Goal: Task Accomplishment & Management: Use online tool/utility

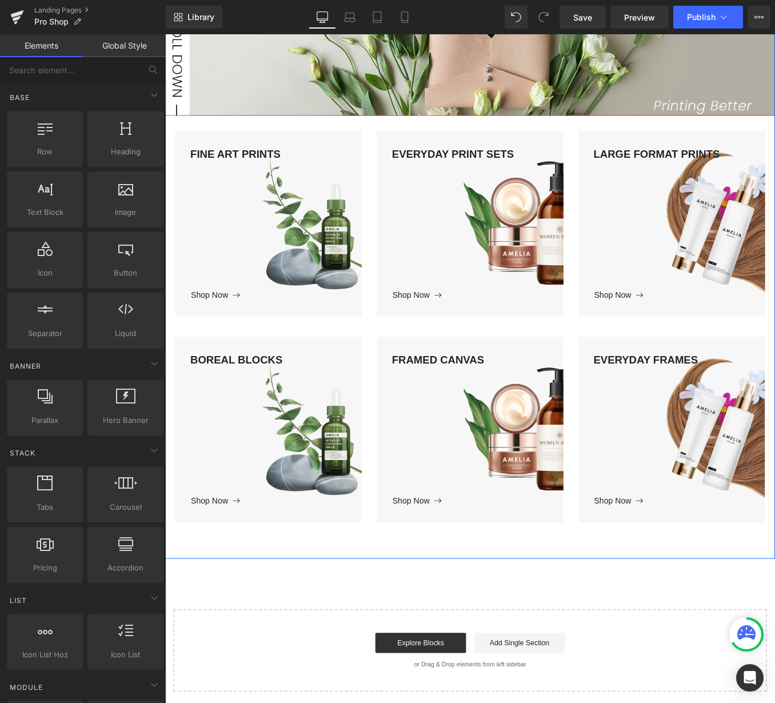
scroll to position [299, 0]
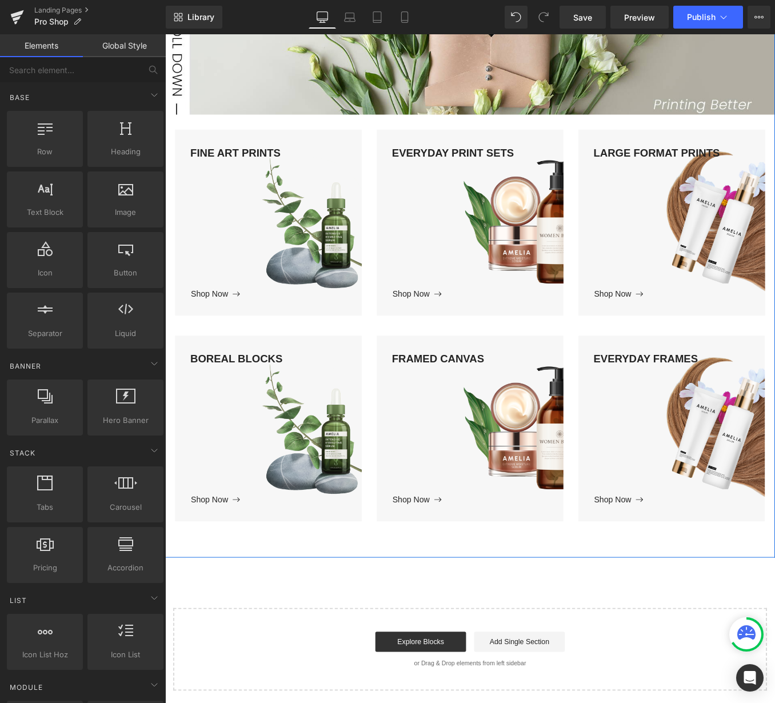
click at [268, 247] on div "FINE ART PRINTS" at bounding box center [282, 240] width 211 height 162
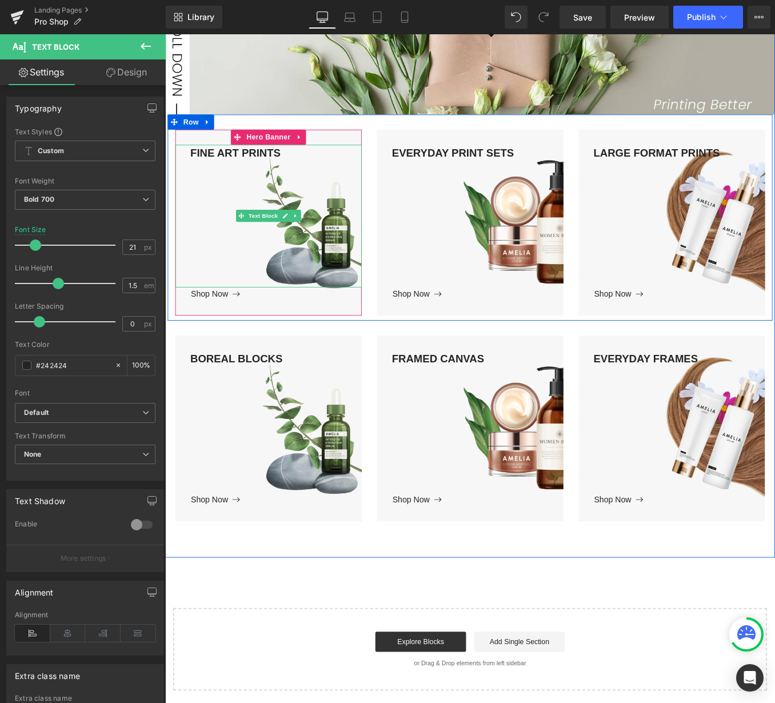
click at [359, 292] on div "FINE ART PRINTS" at bounding box center [282, 240] width 211 height 162
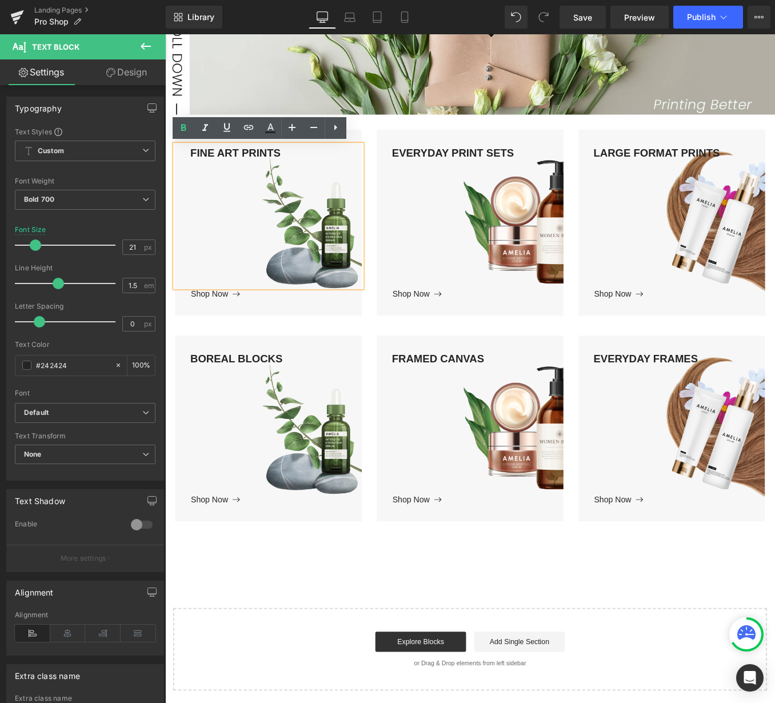
click at [311, 245] on div "FINE ART PRINTS" at bounding box center [282, 240] width 211 height 162
click at [369, 304] on div "FINE ART PRINTS" at bounding box center [282, 240] width 211 height 162
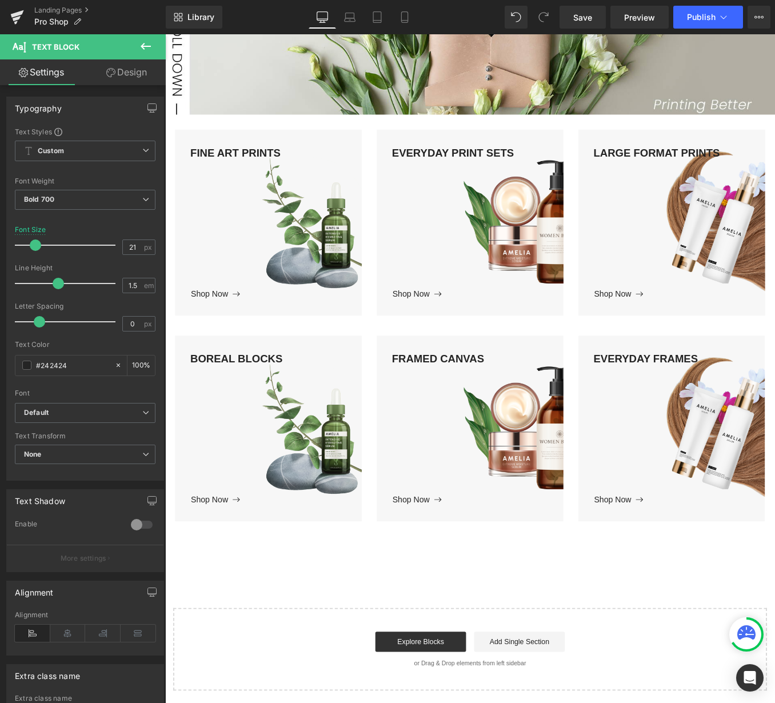
click at [152, 45] on icon at bounding box center [146, 46] width 14 height 14
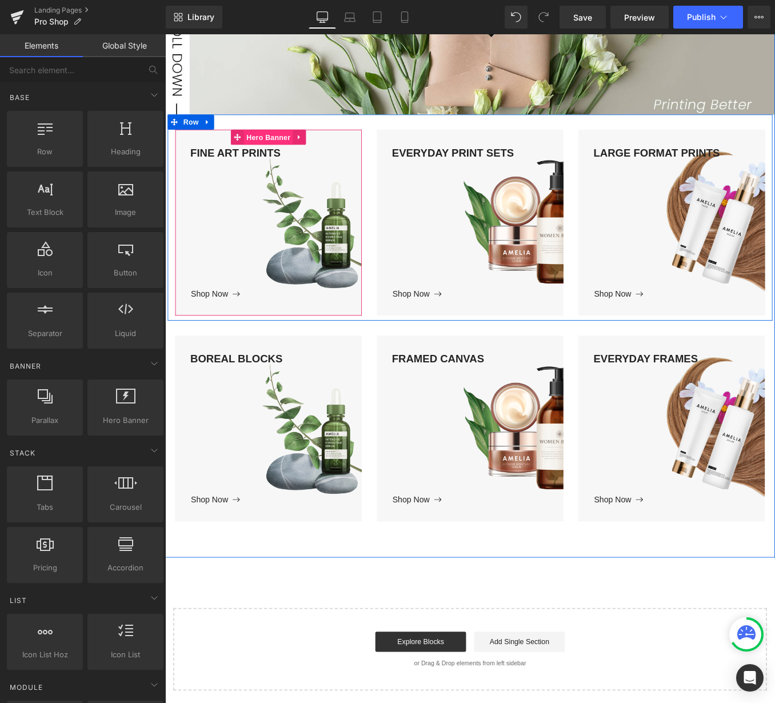
click at [293, 153] on span "Hero Banner" at bounding box center [281, 151] width 55 height 17
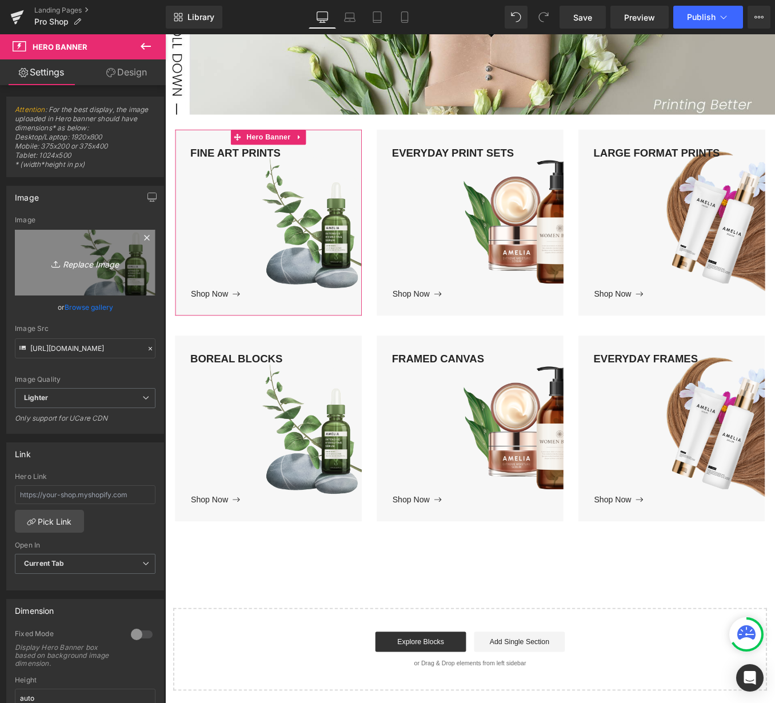
click at [94, 270] on icon "Replace Image" at bounding box center [84, 262] width 91 height 14
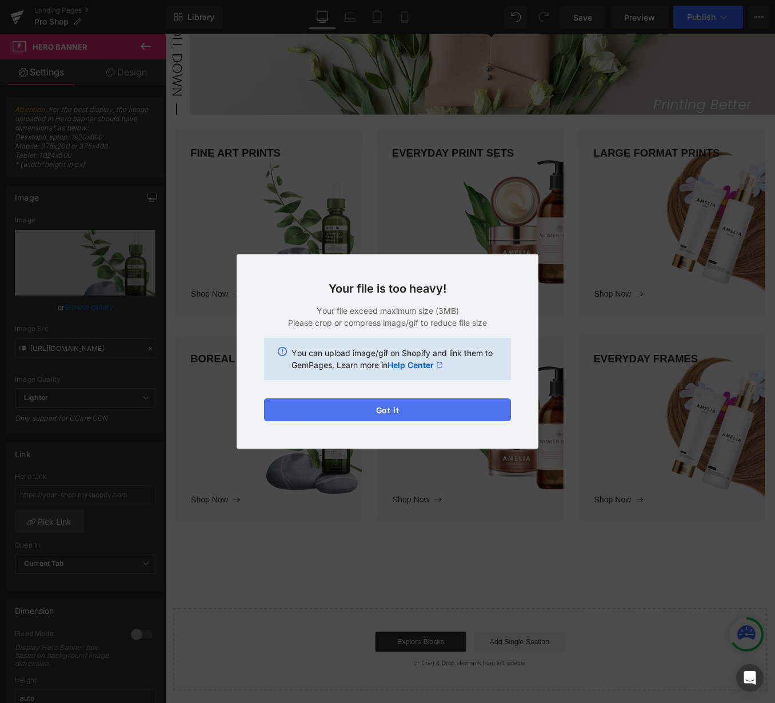
click at [370, 410] on button "Got it" at bounding box center [387, 409] width 247 height 23
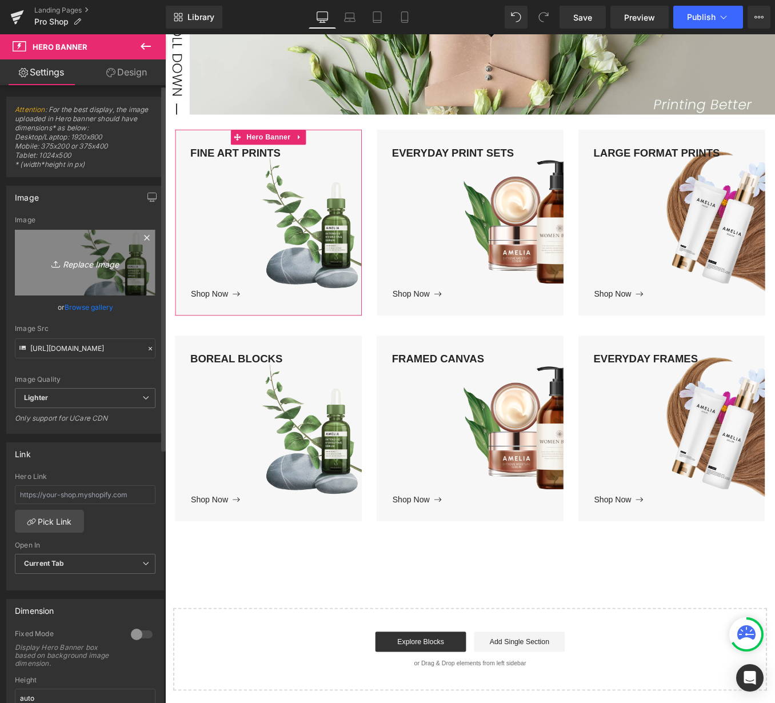
click at [90, 260] on icon "Replace Image" at bounding box center [84, 262] width 91 height 14
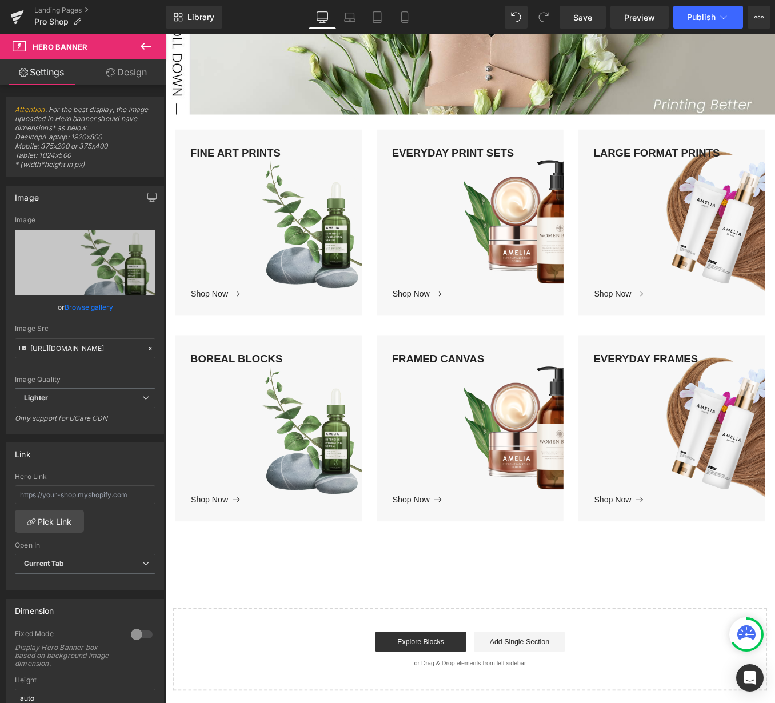
type input "C:\fakepath\fineartprint-1(small).jpg"
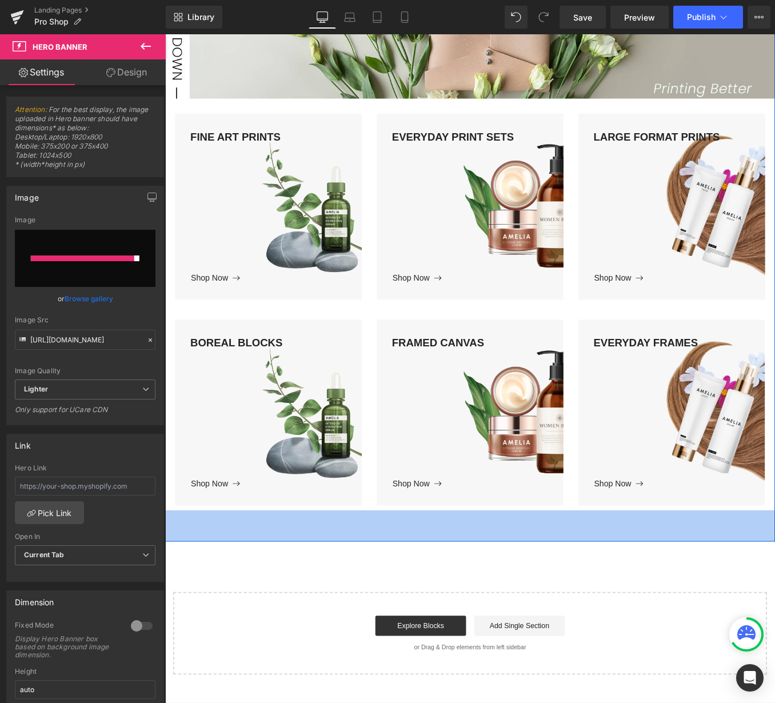
scroll to position [0, 0]
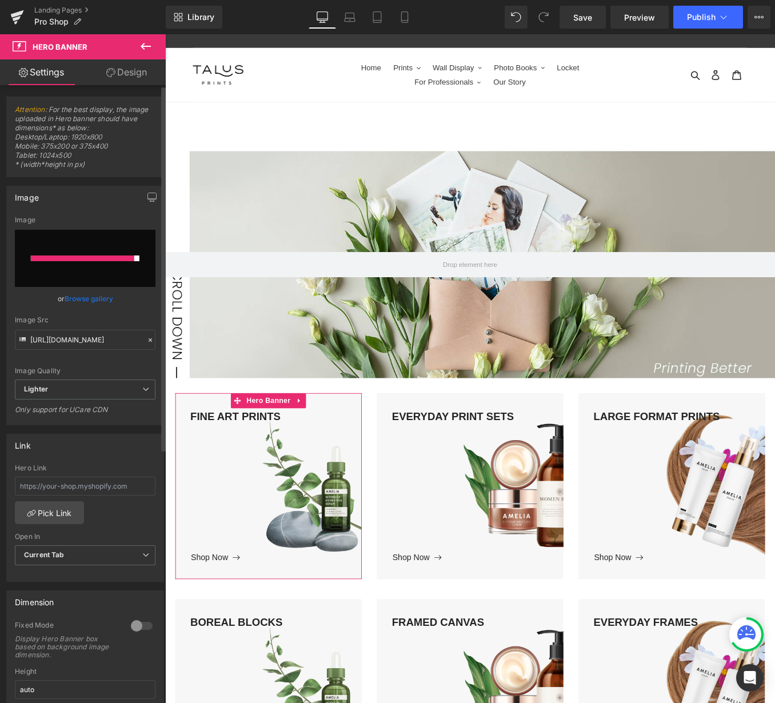
click at [87, 273] on input "file" at bounding box center [85, 258] width 141 height 57
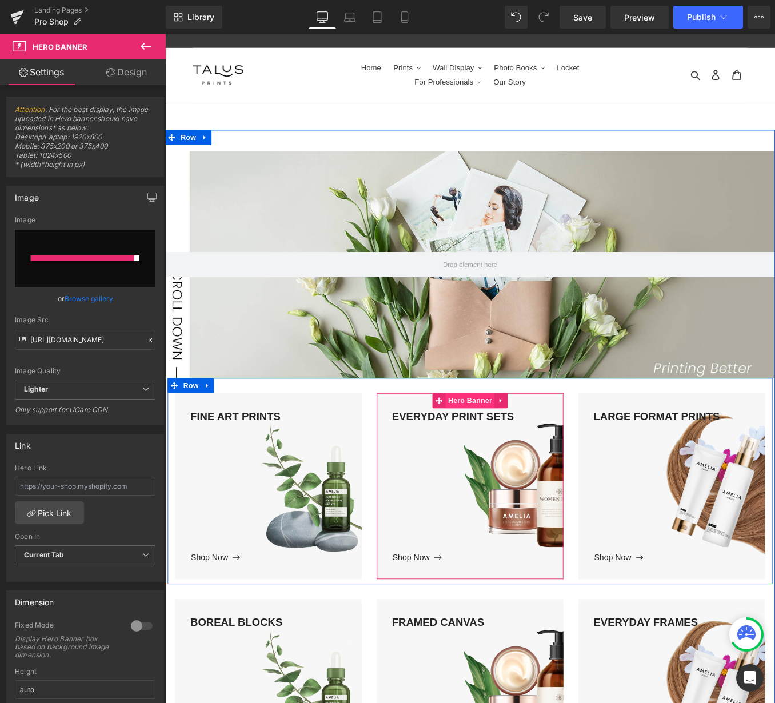
click at [516, 449] on span "Hero Banner" at bounding box center [510, 449] width 55 height 17
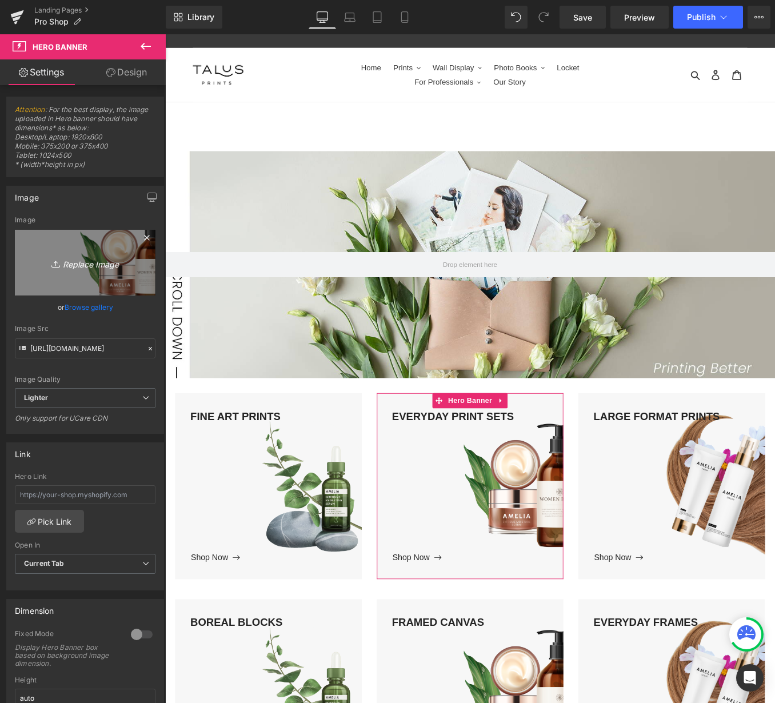
click at [90, 261] on icon "Replace Image" at bounding box center [84, 262] width 91 height 14
type input "C:\fakepath\042523-3(small).jpg"
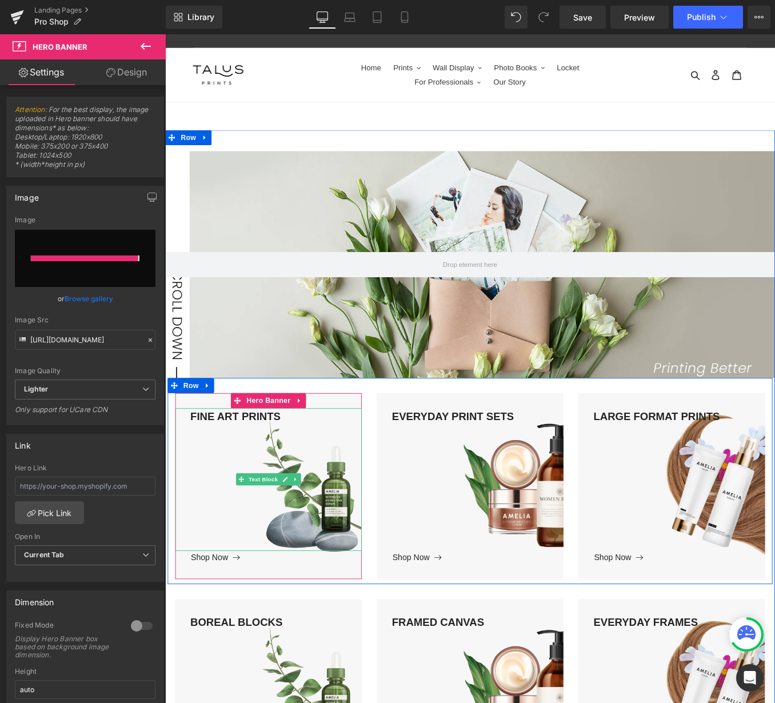
type input "[URL][DOMAIN_NAME]"
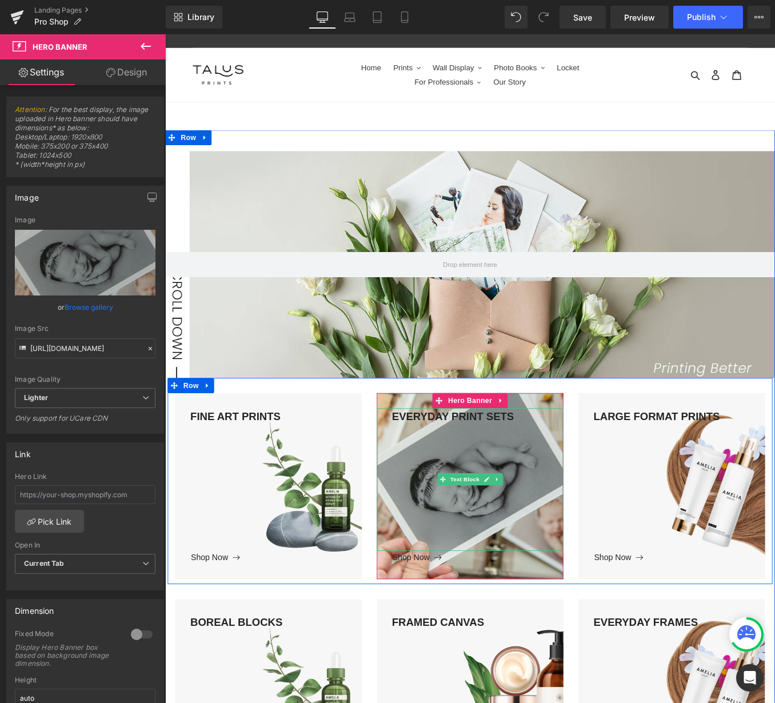
click at [501, 469] on div "EVERYDAY PRINT SETS" at bounding box center [510, 539] width 211 height 162
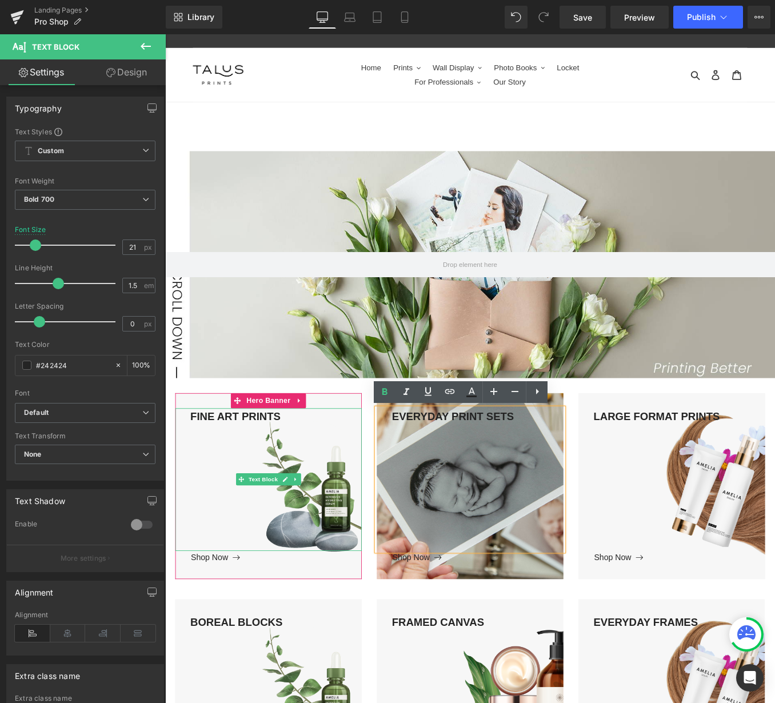
click at [313, 558] on div "FINE ART PRINTS" at bounding box center [282, 539] width 211 height 162
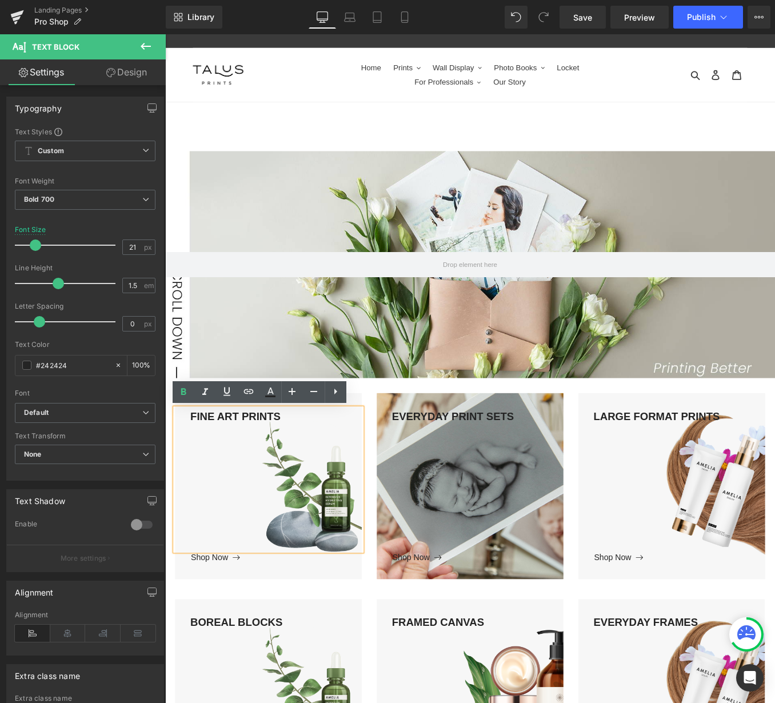
click at [388, 441] on div "FINE ART PRINTS Text Block Shop Now Button Hero Banner" at bounding box center [282, 546] width 229 height 211
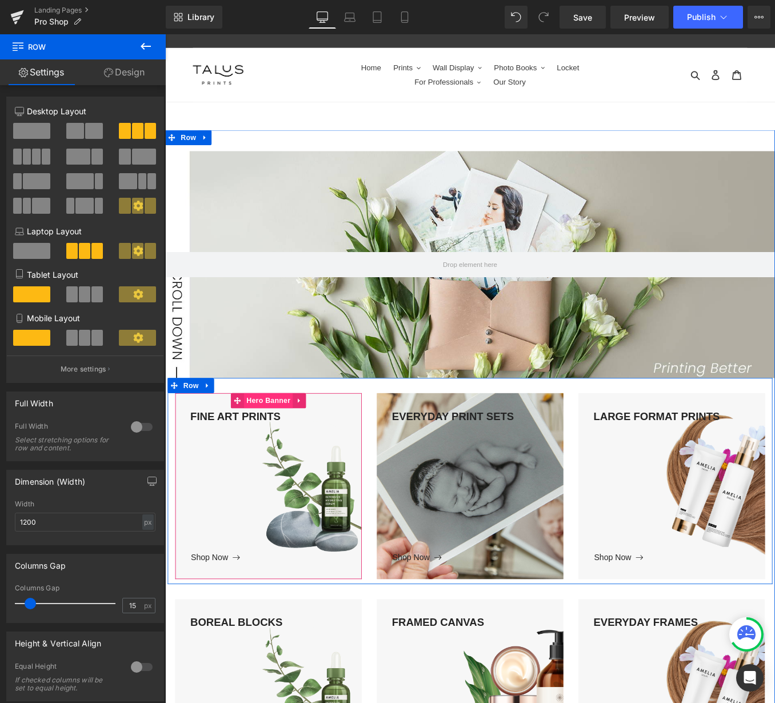
click at [281, 451] on span "Hero Banner" at bounding box center [281, 449] width 55 height 17
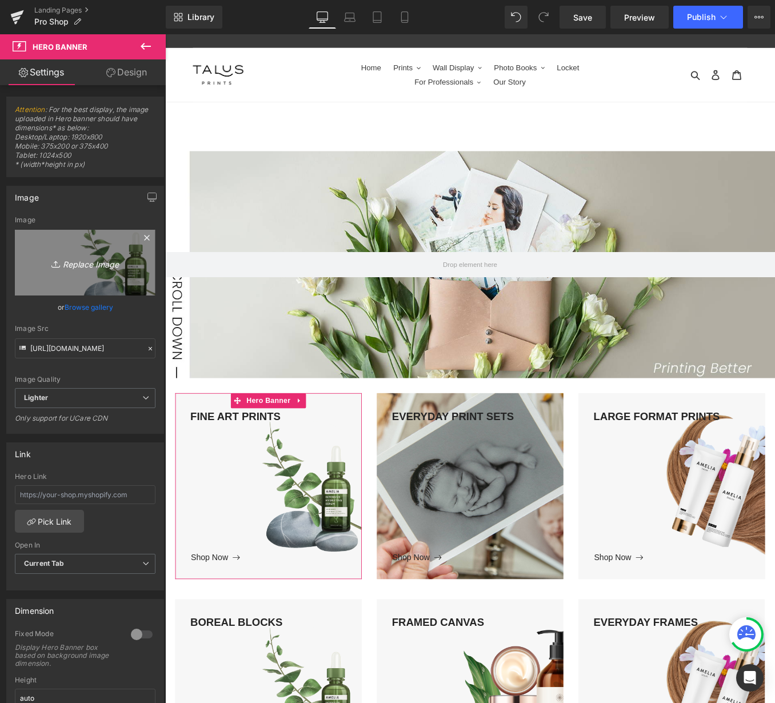
click at [79, 264] on icon "Replace Image" at bounding box center [84, 262] width 91 height 14
type input "C:\fakepath\fineartprint-1(small).jpg"
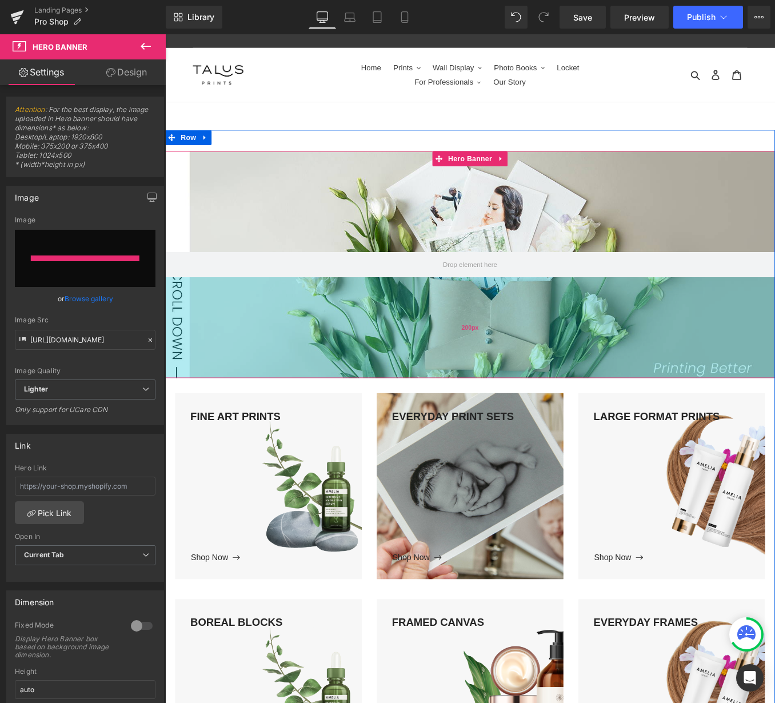
type input "[URL][DOMAIN_NAME]"
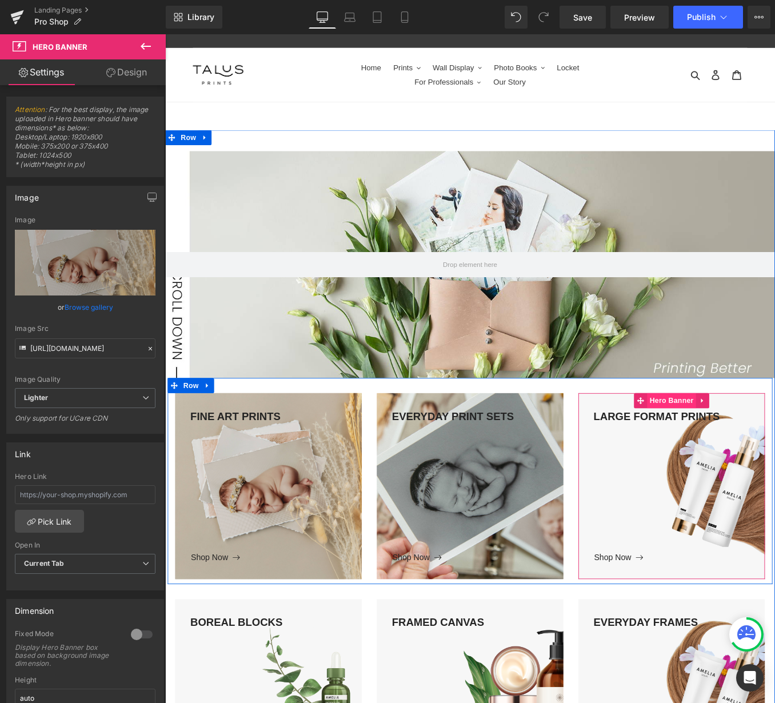
click at [734, 453] on span "Hero Banner" at bounding box center [739, 449] width 55 height 17
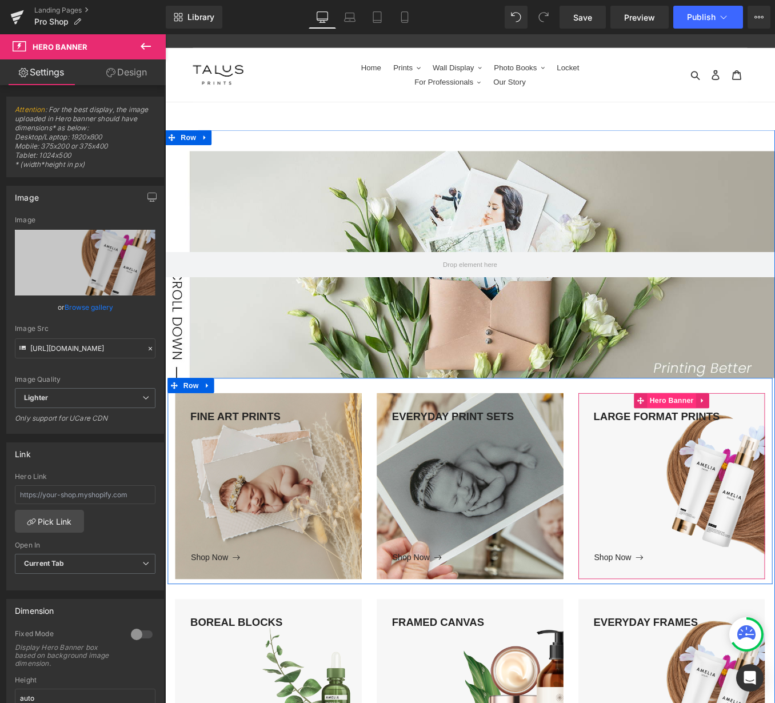
click at [733, 451] on span "Hero Banner" at bounding box center [739, 449] width 55 height 17
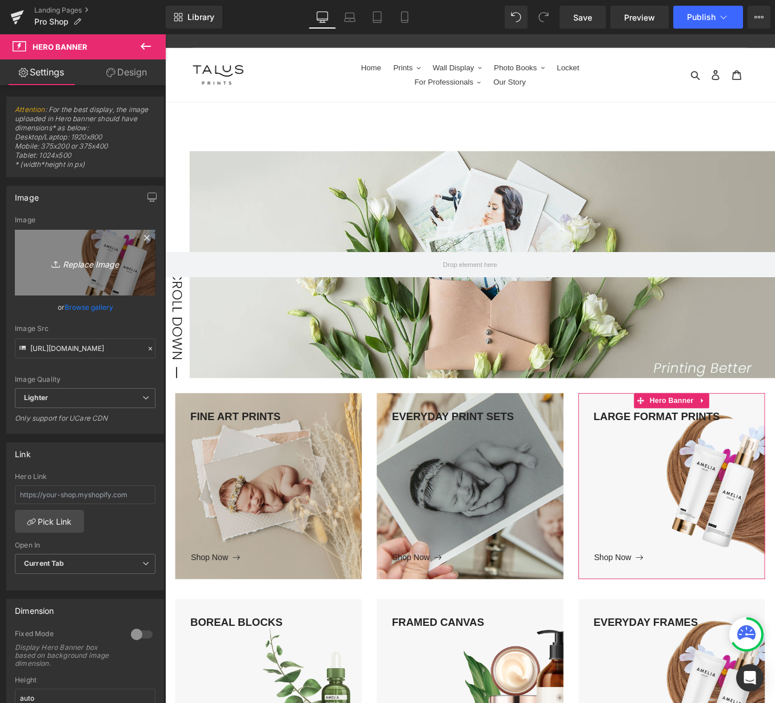
click at [104, 266] on icon "Replace Image" at bounding box center [84, 262] width 91 height 14
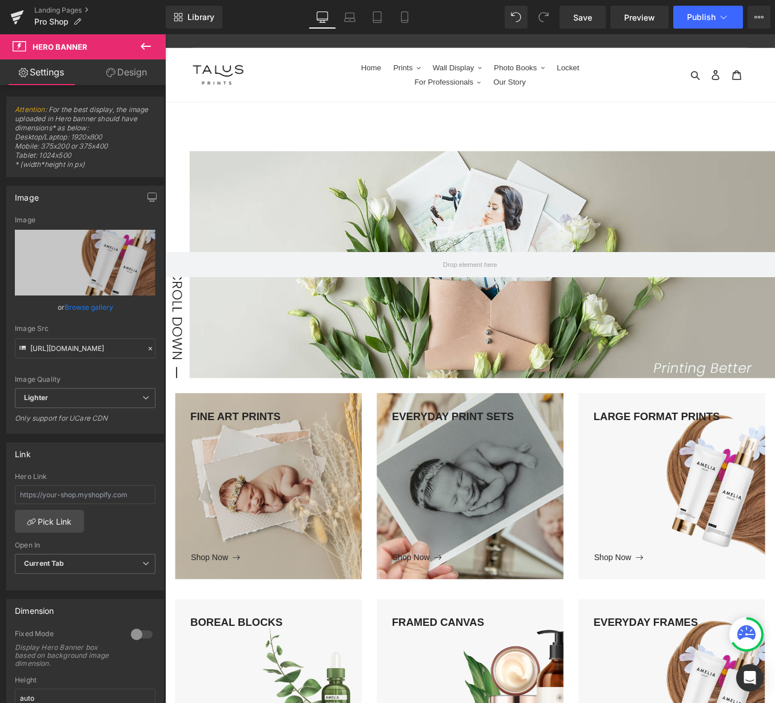
type input "C:\fakepath\Largeformat-11(small).jpg"
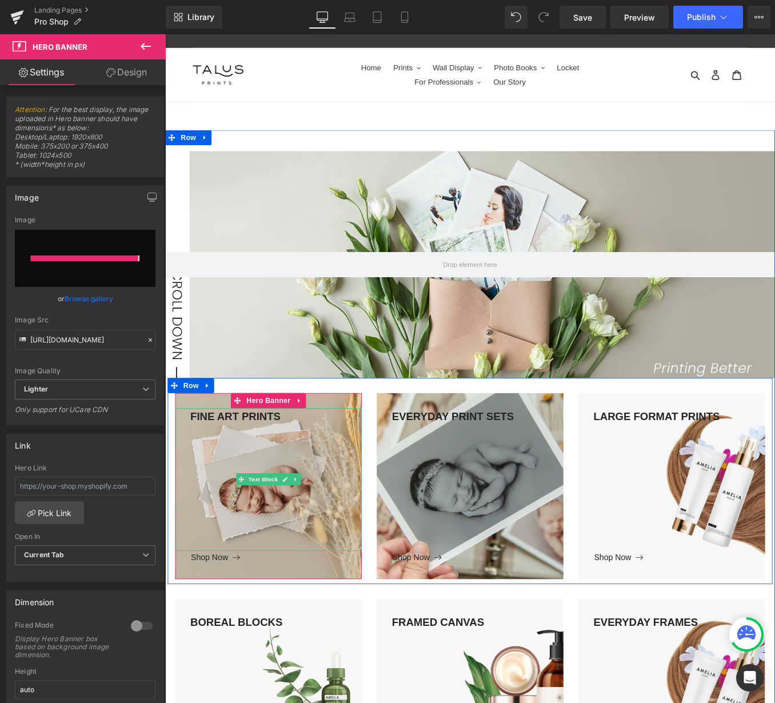
type input "[URL][DOMAIN_NAME]"
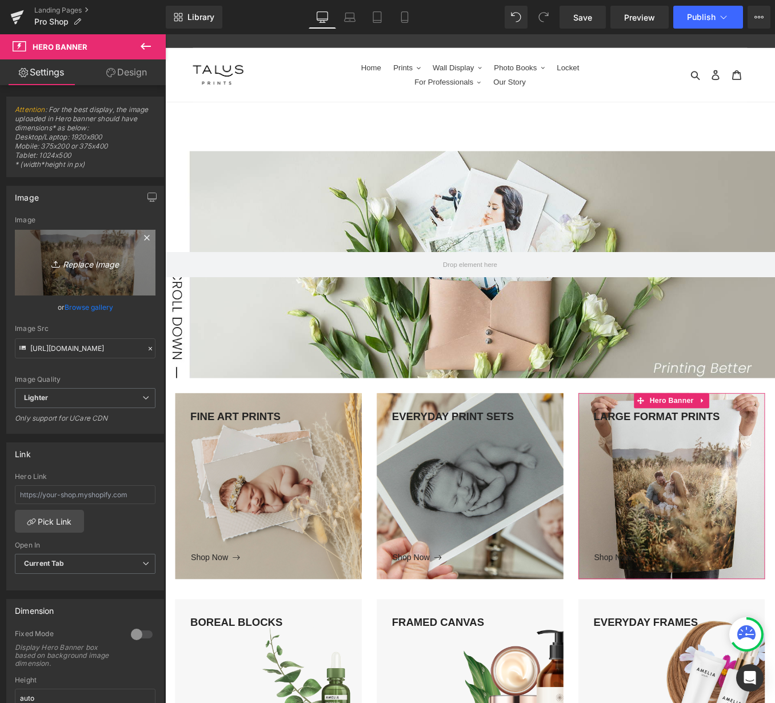
click at [75, 266] on icon "Replace Image" at bounding box center [84, 262] width 91 height 14
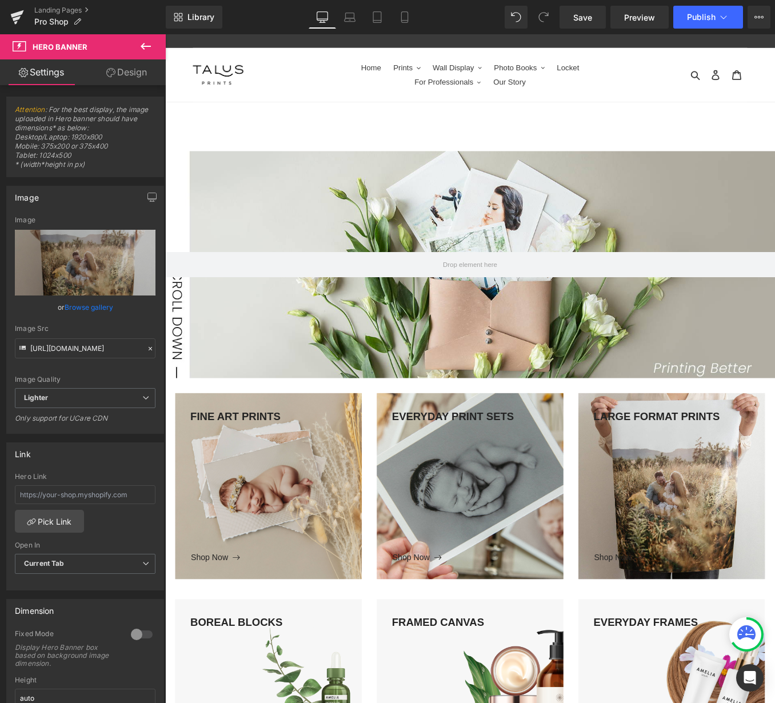
type input "C:\fakepath\LargeFormat-1(small).jpg"
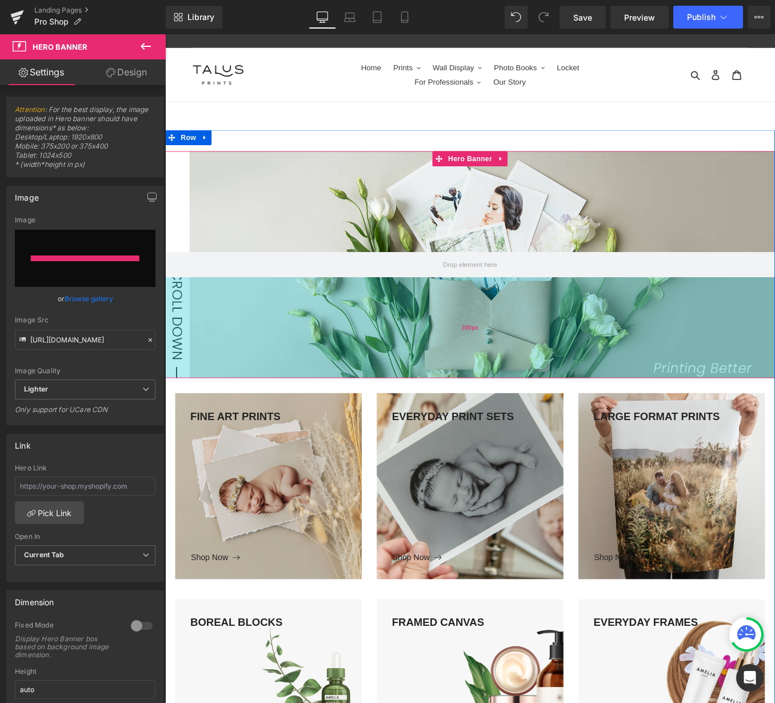
type input "[URL][DOMAIN_NAME]"
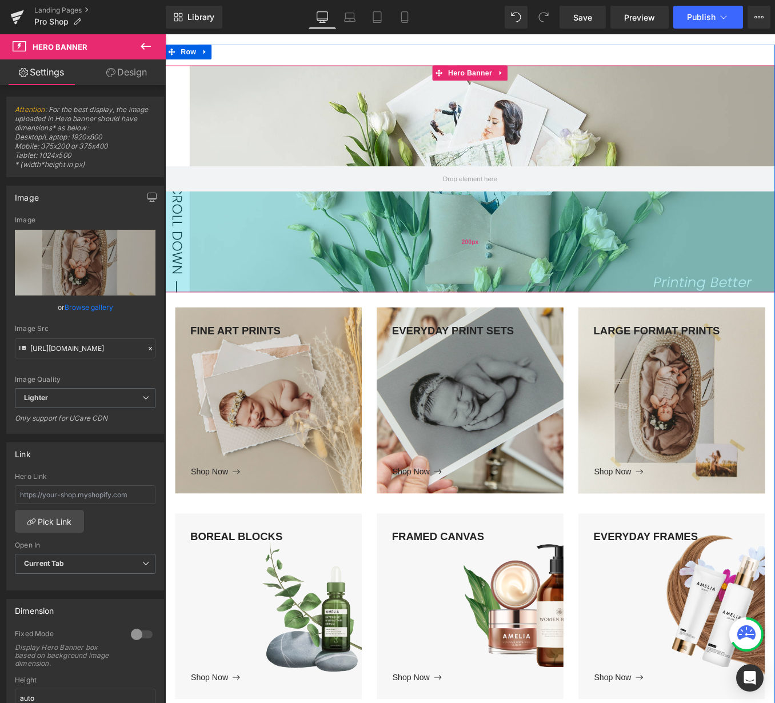
scroll to position [125, 0]
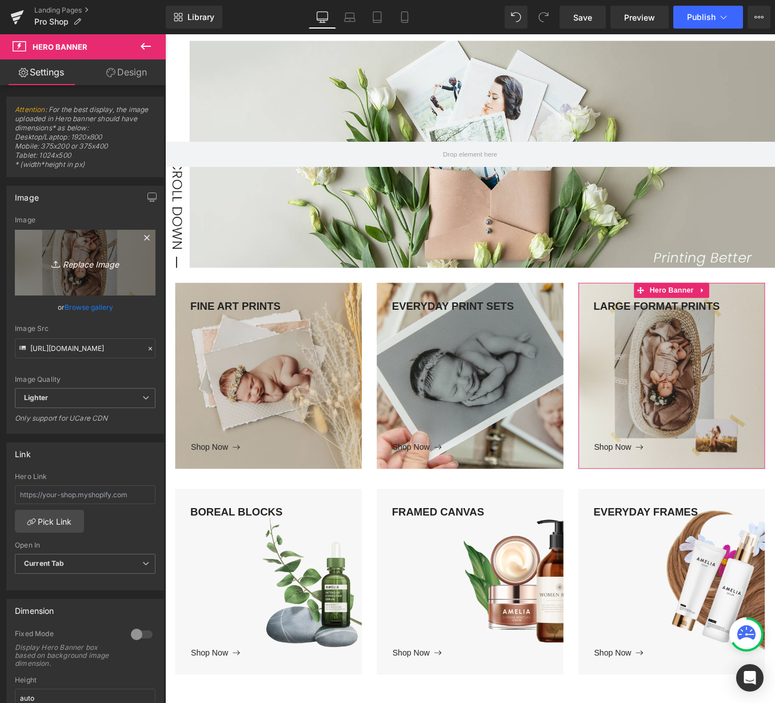
click at [74, 260] on icon "Replace Image" at bounding box center [84, 262] width 91 height 14
type input "C:\fakepath\LargeFormat-1(small).jpg"
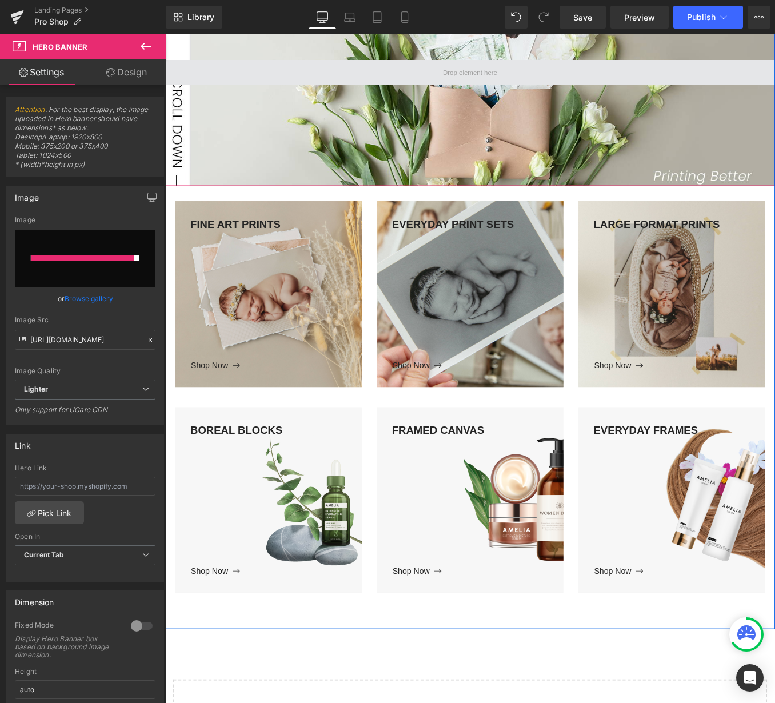
scroll to position [218, 0]
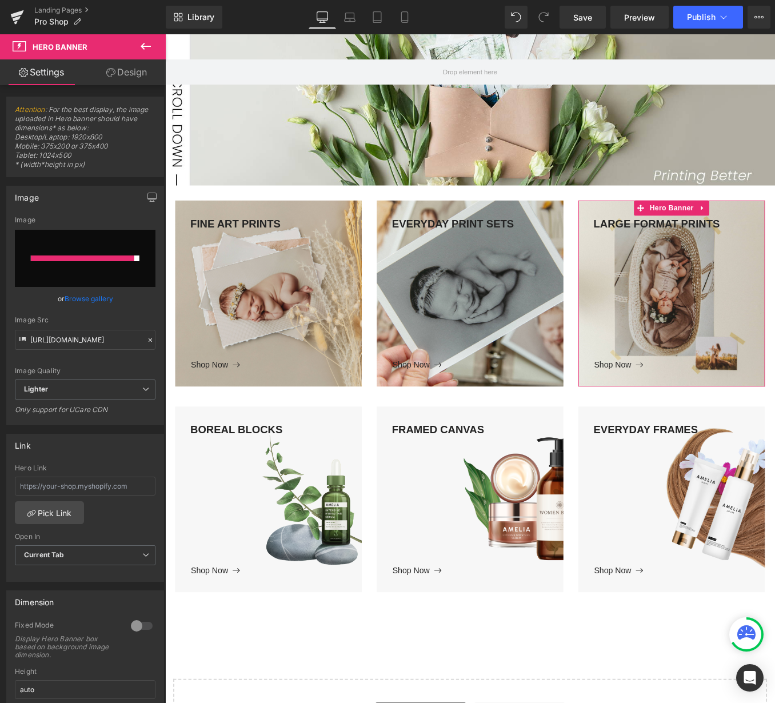
click at [118, 237] on input "file" at bounding box center [85, 258] width 141 height 57
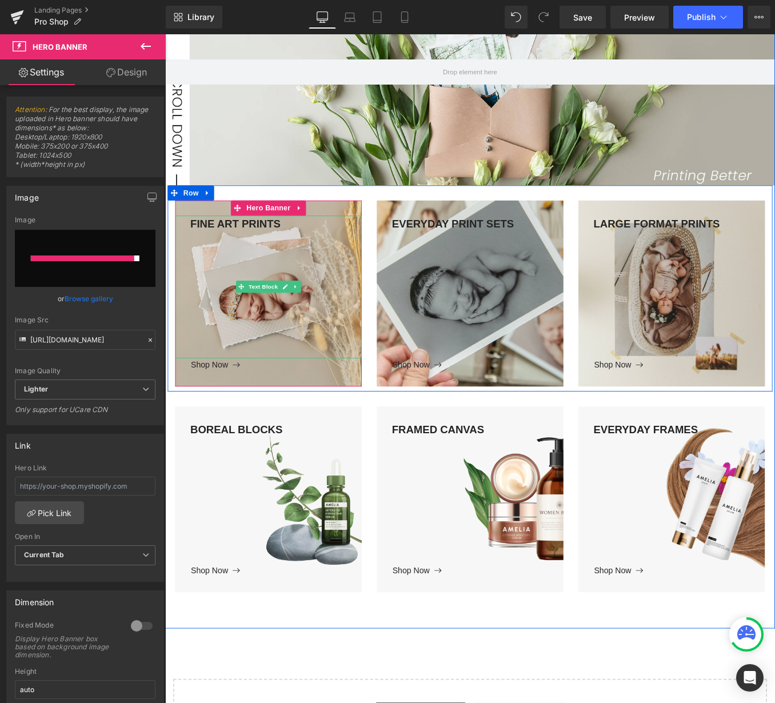
drag, startPoint x: 235, startPoint y: 256, endPoint x: 242, endPoint y: 248, distance: 10.5
click at [235, 256] on div "FINE ART PRINTS" at bounding box center [282, 321] width 211 height 162
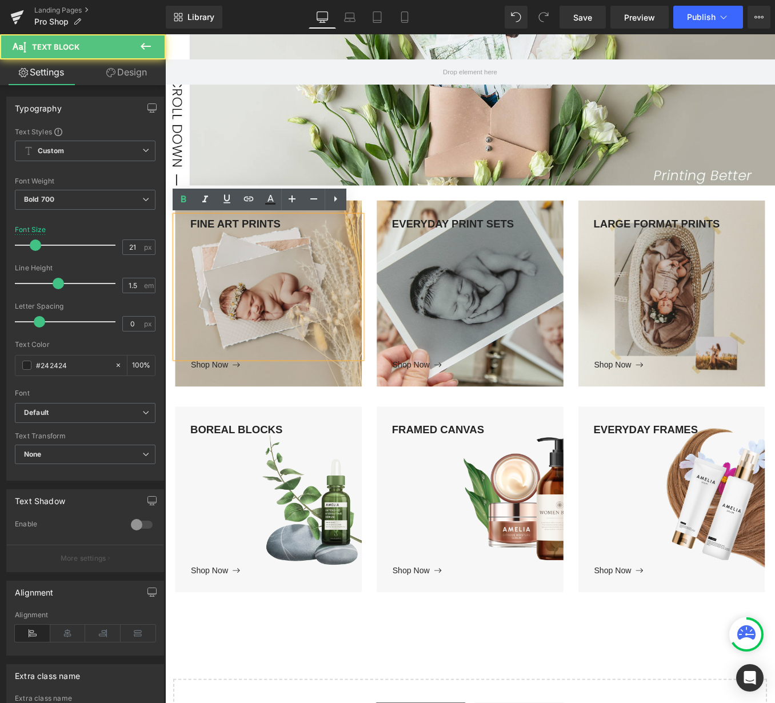
click at [243, 247] on div "FINE ART PRINTS" at bounding box center [282, 321] width 211 height 162
drag, startPoint x: 295, startPoint y: 248, endPoint x: 301, endPoint y: 403, distance: 155.0
click at [165, 254] on html "Loading... Skip to content Just added to your cart Qty: View cart ( ) Continue …" at bounding box center [511, 481] width 692 height 1331
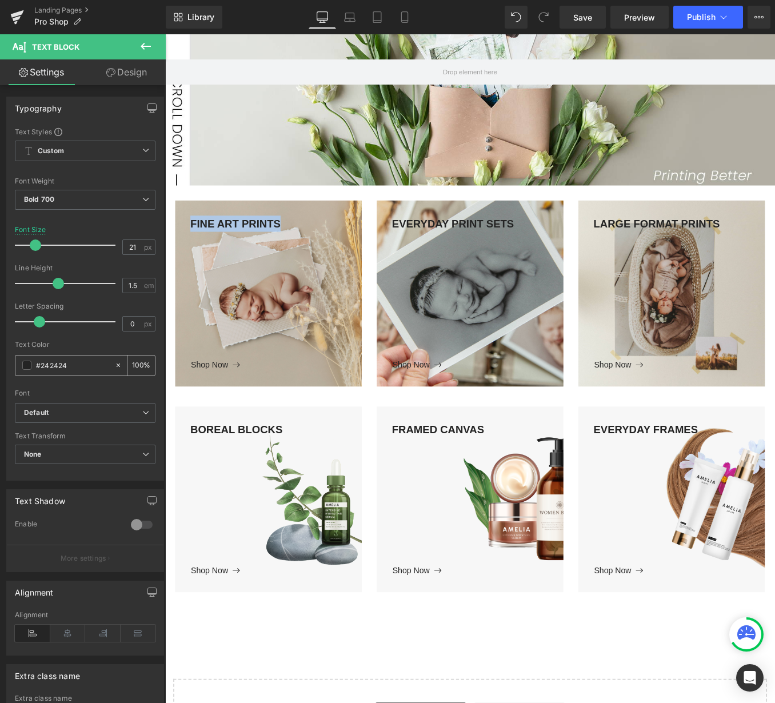
scroll to position [106, 0]
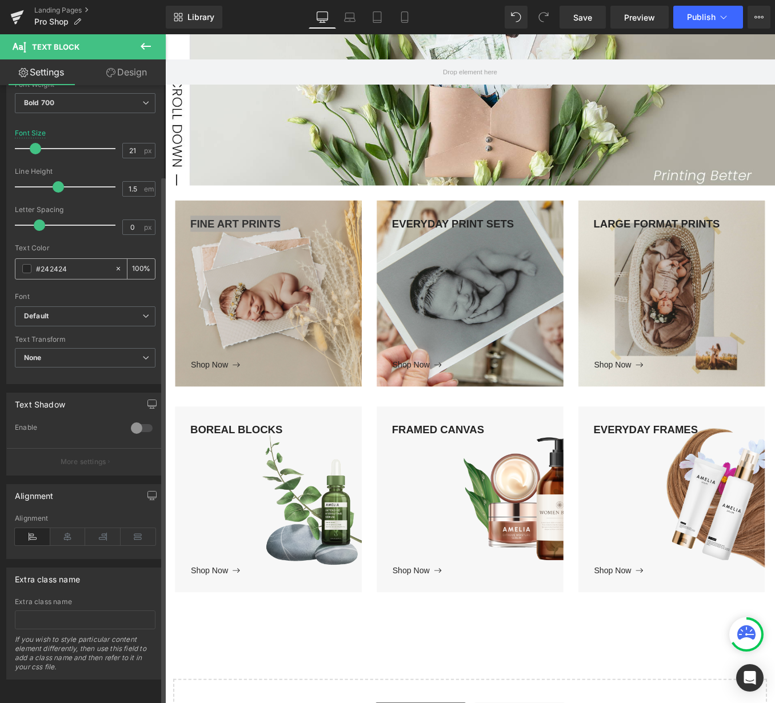
click at [74, 262] on input "#242424" at bounding box center [72, 268] width 73 height 13
click at [28, 264] on span at bounding box center [26, 268] width 9 height 9
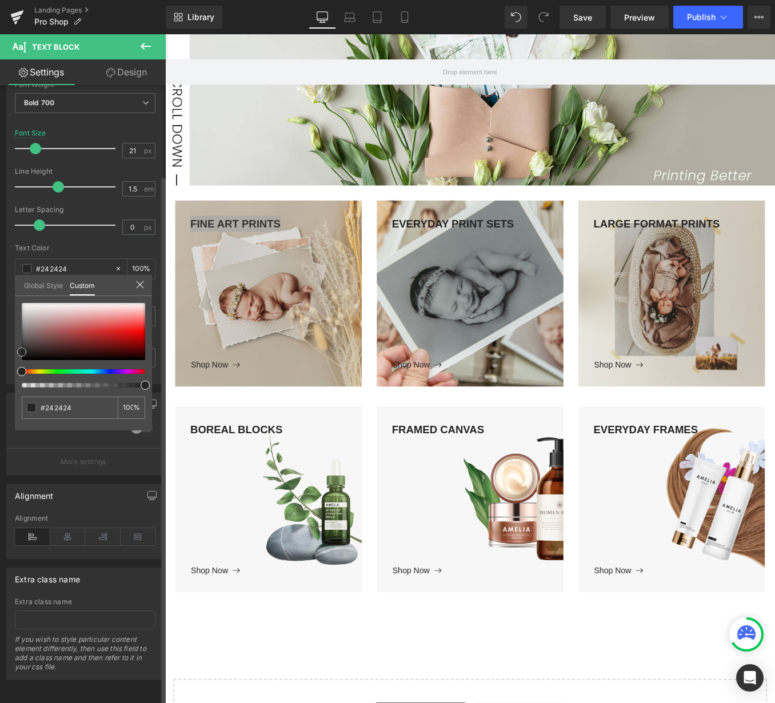
type input "#262626"
type input "#b7b7b7"
type input "#ffffff"
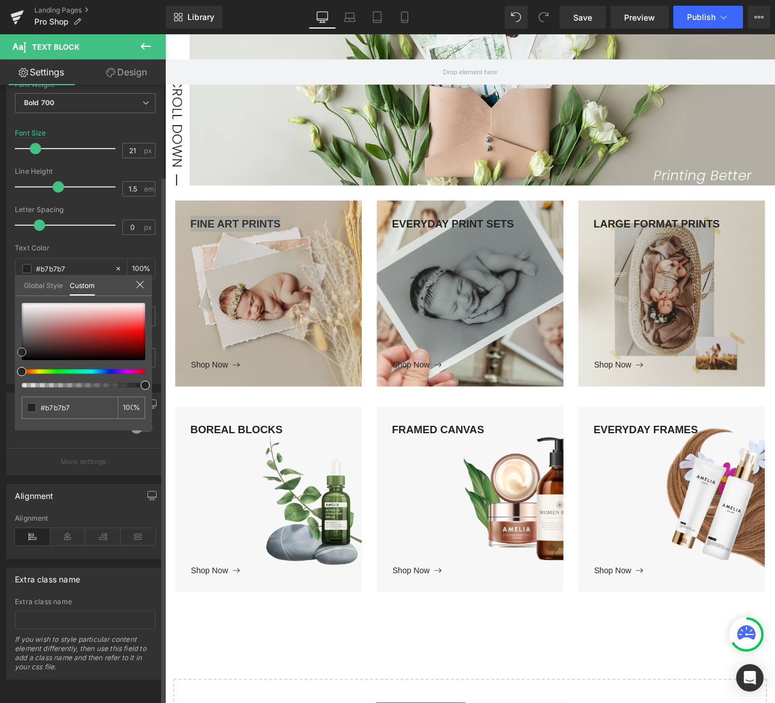
type input "#ffffff"
drag, startPoint x: 22, startPoint y: 355, endPoint x: 14, endPoint y: 283, distance: 73.0
click at [14, 283] on div "Typography Text Styles Custom Custom Setup Global Style Custom Setup Global Sty…" at bounding box center [85, 187] width 171 height 393
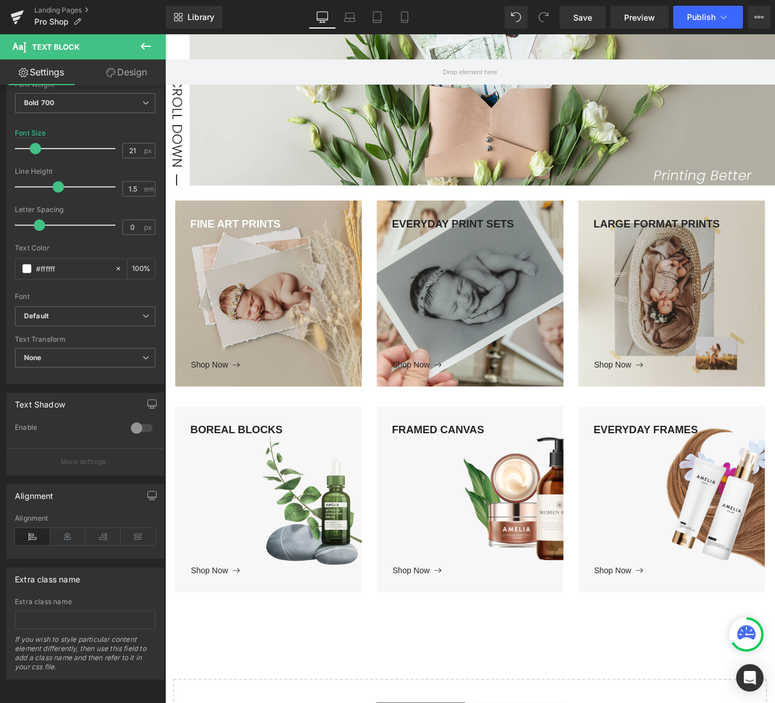
click at [229, 404] on body "Loading... Skip to content Just added to your cart Qty: View cart ( ) Continue …" at bounding box center [511, 481] width 692 height 1331
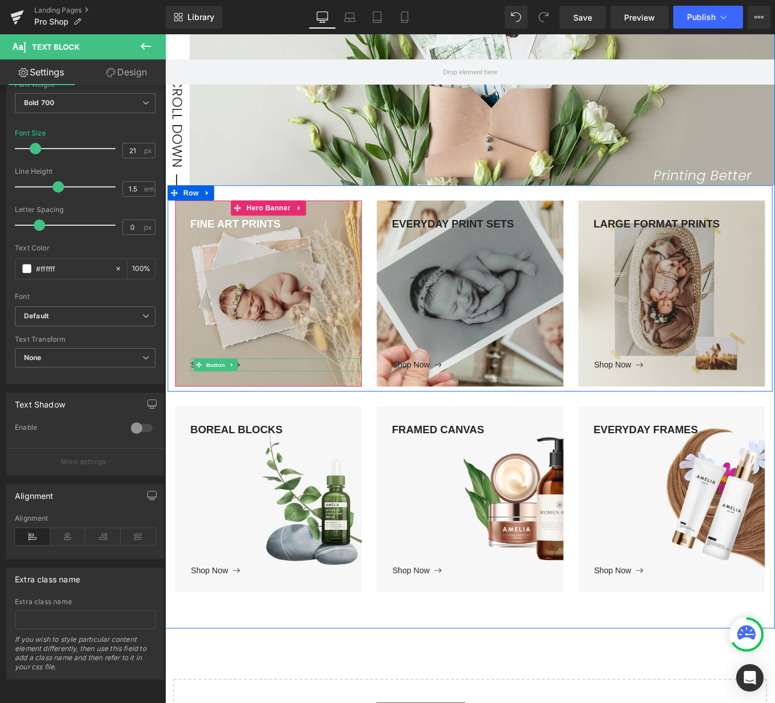
click at [310, 412] on div "Shop Now" at bounding box center [291, 409] width 194 height 15
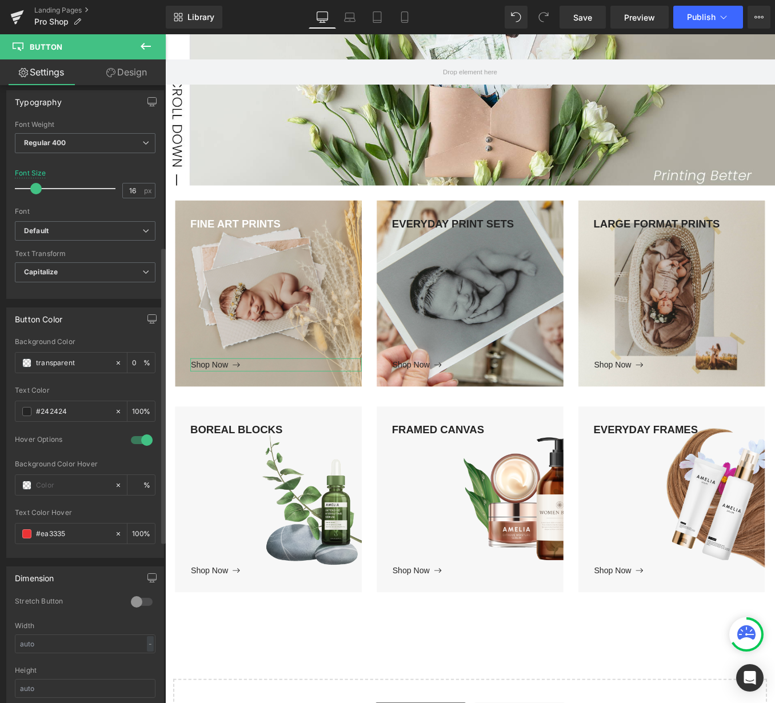
scroll to position [341, 0]
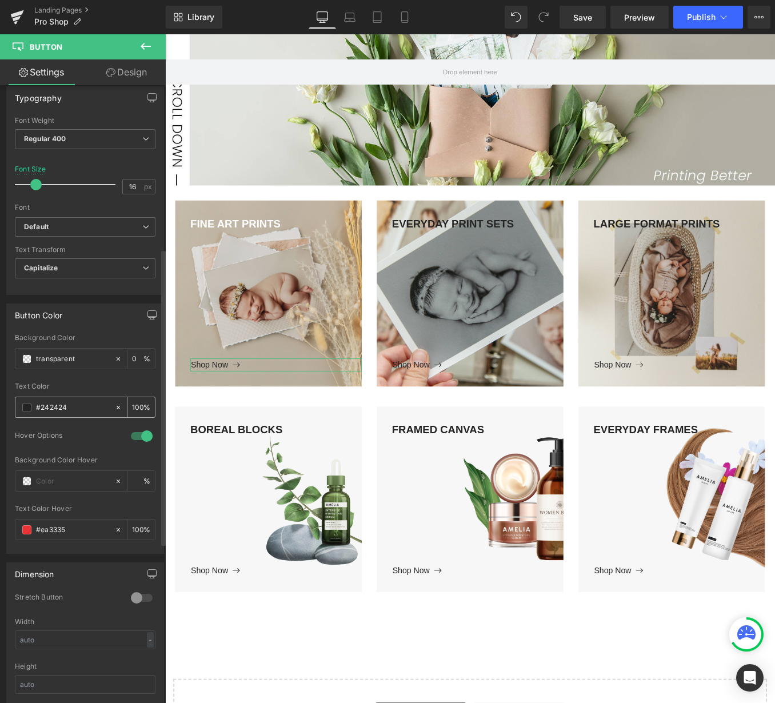
click at [55, 410] on input "#242424" at bounding box center [72, 407] width 73 height 13
click at [22, 405] on span at bounding box center [26, 407] width 9 height 9
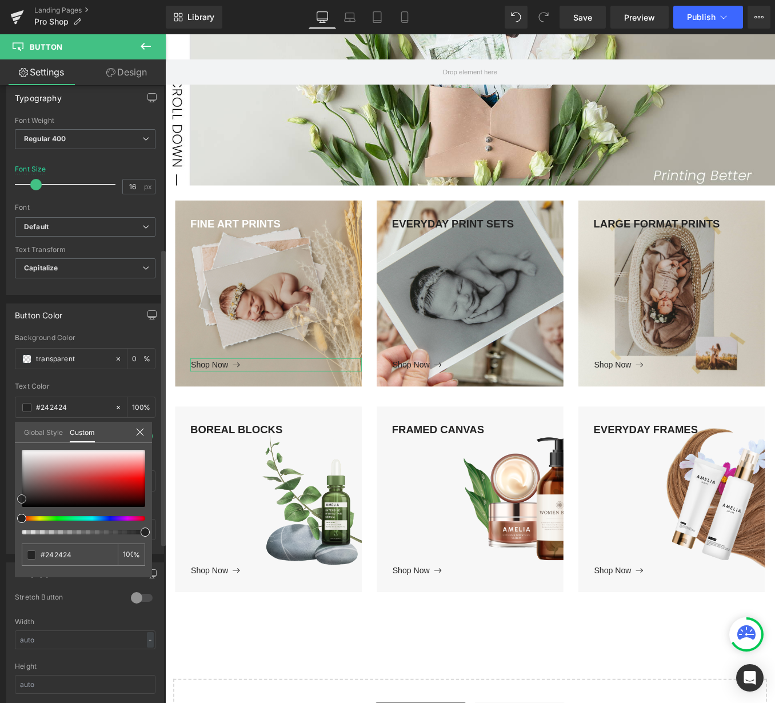
type input "#282828"
type input "#efefef"
type input "#ffffff"
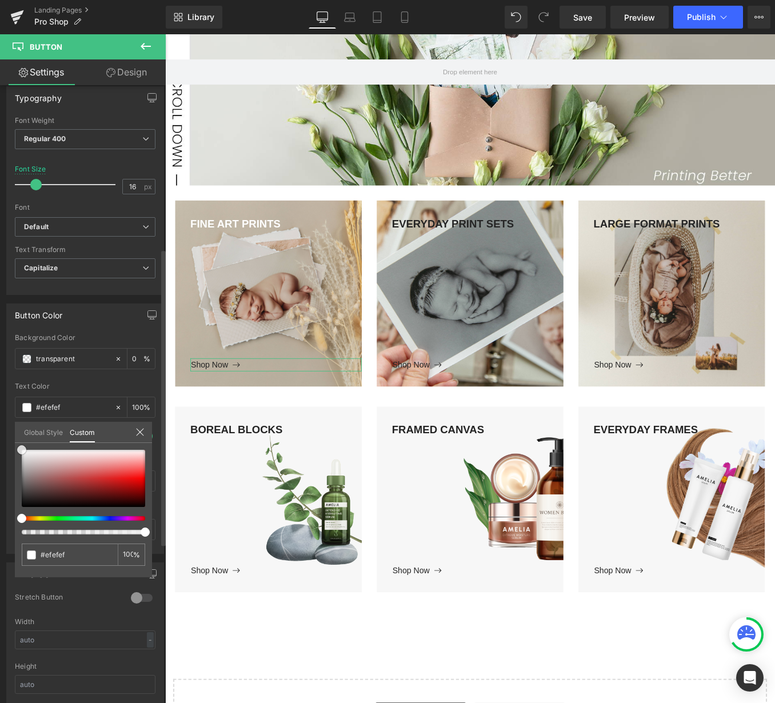
type input "#ffffff"
drag, startPoint x: 19, startPoint y: 454, endPoint x: 17, endPoint y: 437, distance: 17.8
click at [17, 437] on div "Global Style Custom Setup Global Style #ffffff 100 %" at bounding box center [83, 439] width 137 height 35
click at [247, 410] on body "Loading... Skip to content Just added to your cart Qty: View cart ( ) Continue …" at bounding box center [511, 481] width 692 height 1331
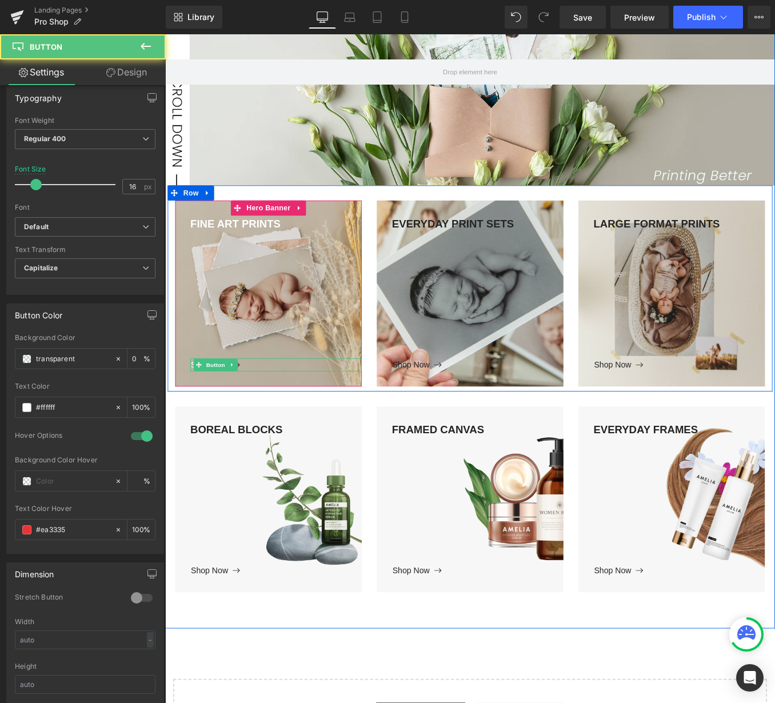
click at [255, 409] on div "Shop Now" at bounding box center [291, 409] width 194 height 15
click at [216, 406] on span "Button" at bounding box center [222, 409] width 26 height 14
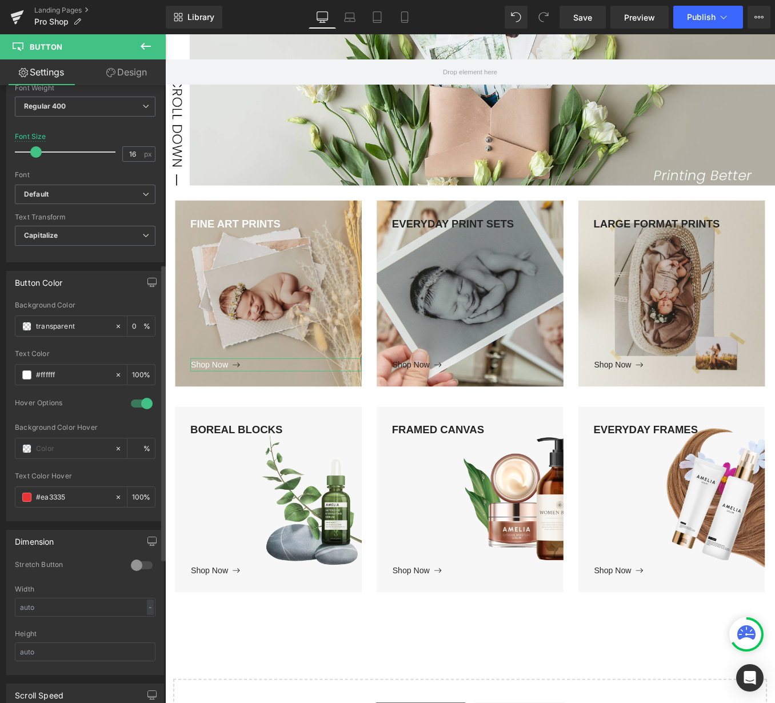
scroll to position [375, 0]
click at [59, 489] on input "#ea3335" at bounding box center [72, 495] width 73 height 13
click at [28, 493] on span at bounding box center [26, 494] width 9 height 9
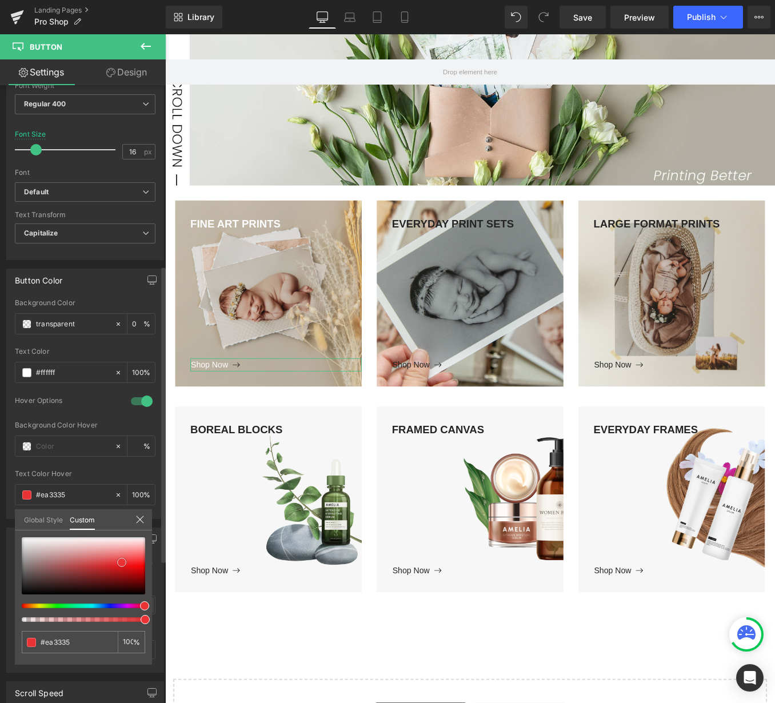
type input "#332d2d"
type input "#302f2f"
type input "#282828"
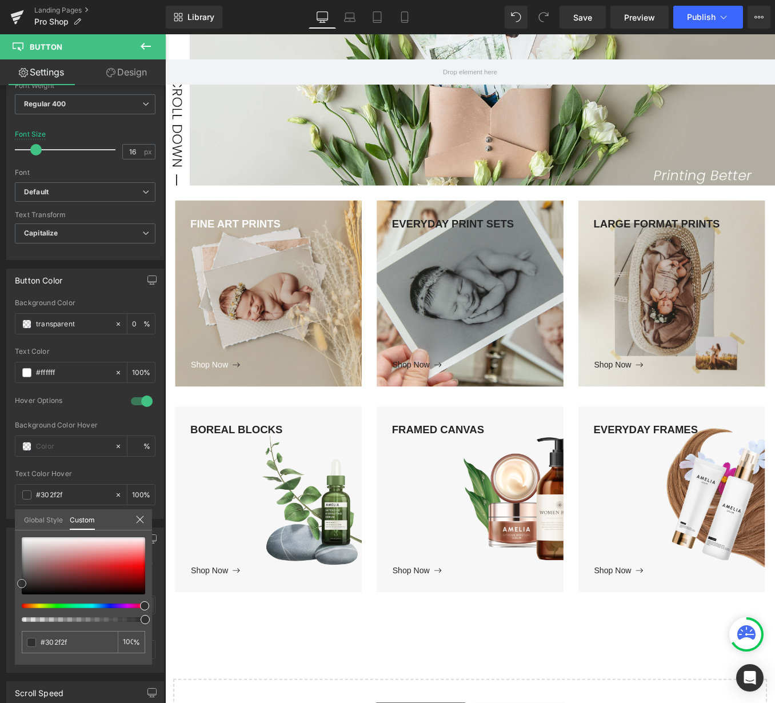
type input "#282828"
type input "#1c1c1c"
type input "#1e1e1e"
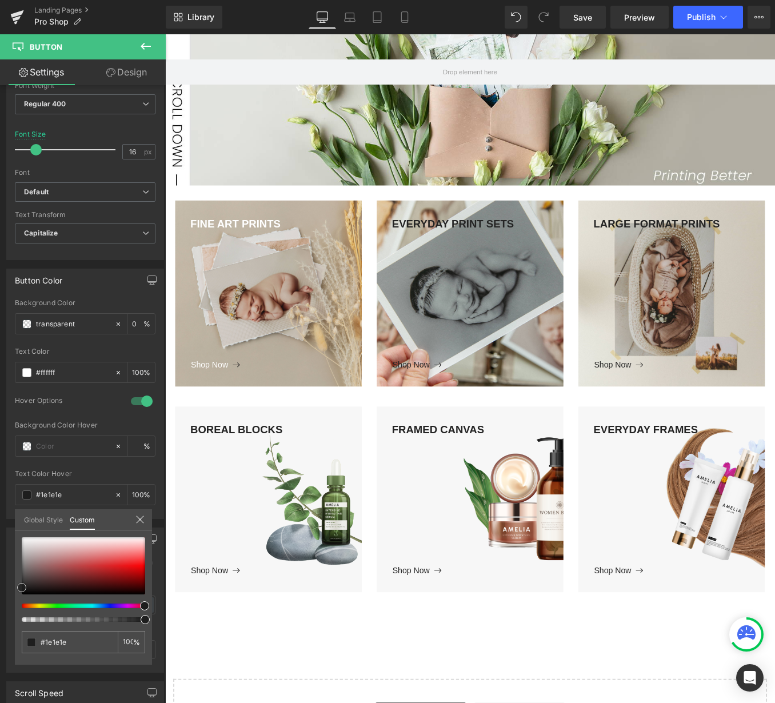
type input "#262626"
drag, startPoint x: 13, startPoint y: 584, endPoint x: -24, endPoint y: 586, distance: 36.6
click at [0, 586] on html "Button You are previewing how the will restyle your page. You can not edit Elem…" at bounding box center [387, 351] width 775 height 703
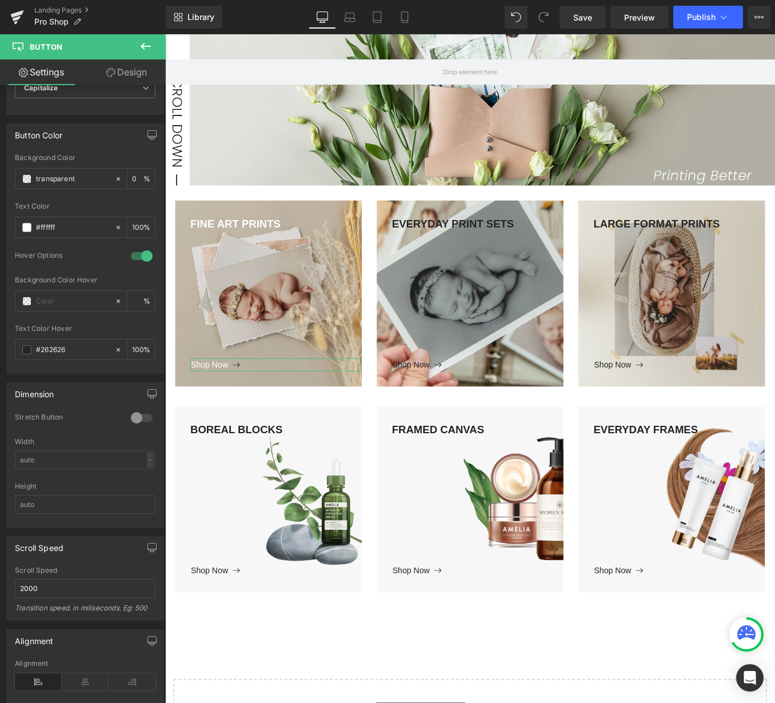
scroll to position [673, 0]
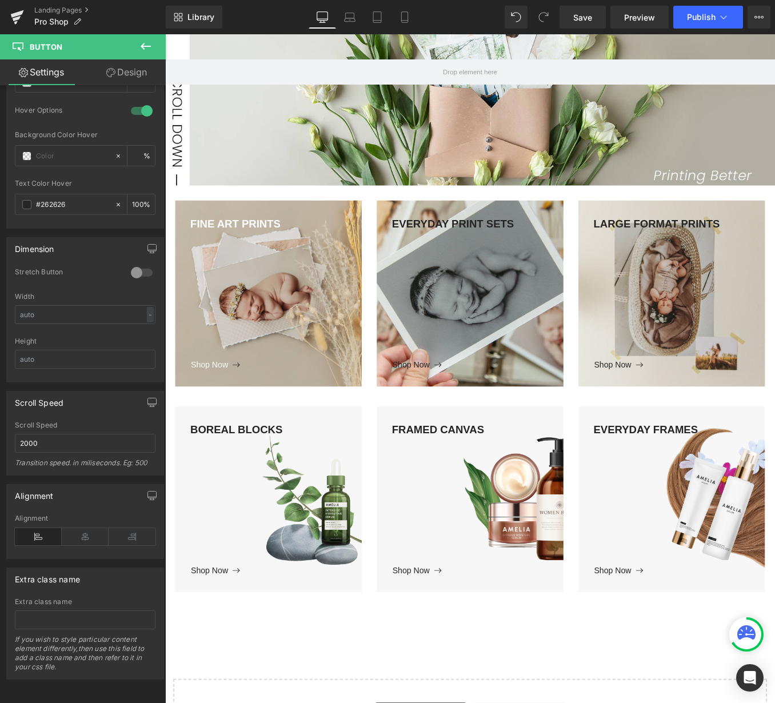
click at [227, 412] on body "Loading... Skip to content Just added to your cart Qty: View cart ( ) Continue …" at bounding box center [511, 481] width 692 height 1331
click at [227, 412] on span "Button" at bounding box center [222, 409] width 26 height 14
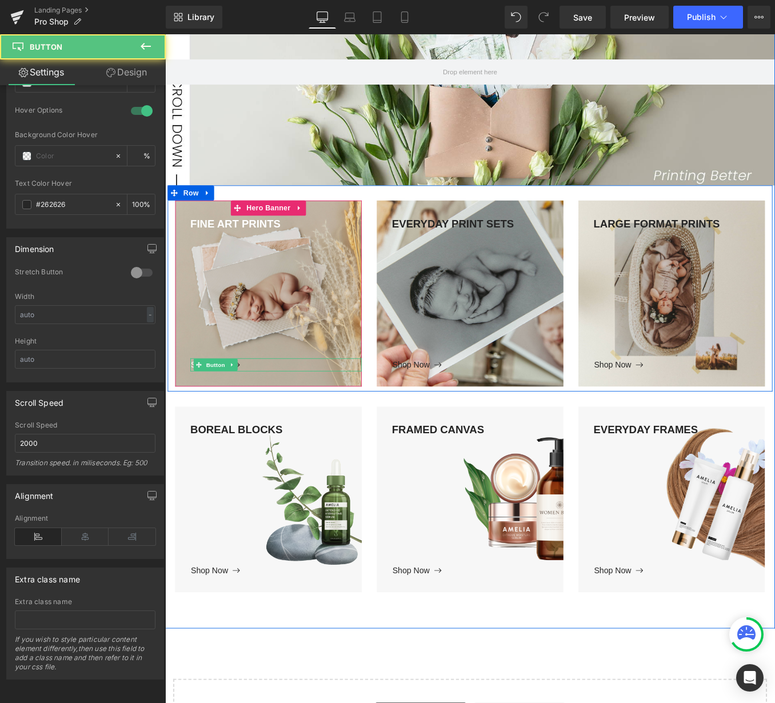
click at [257, 409] on div "Shop Now" at bounding box center [291, 409] width 194 height 15
click at [263, 409] on div "Shop Now" at bounding box center [291, 409] width 194 height 15
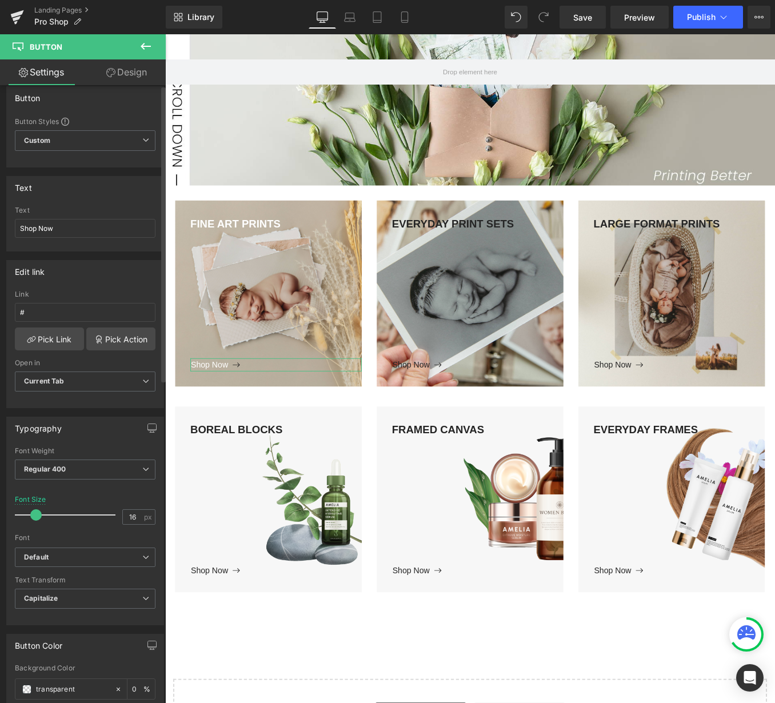
scroll to position [0, 0]
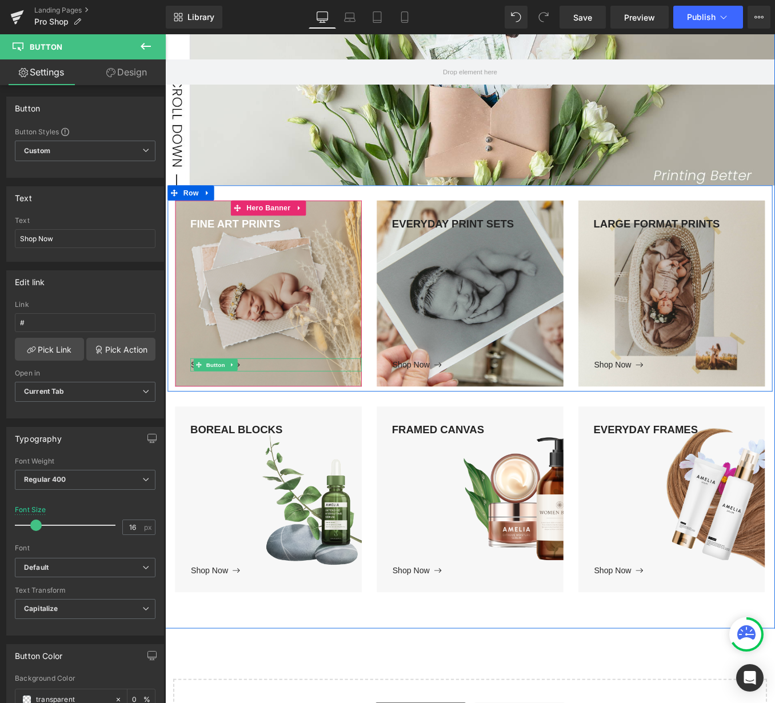
click at [250, 409] on link "Shop Now" at bounding box center [222, 409] width 57 height 15
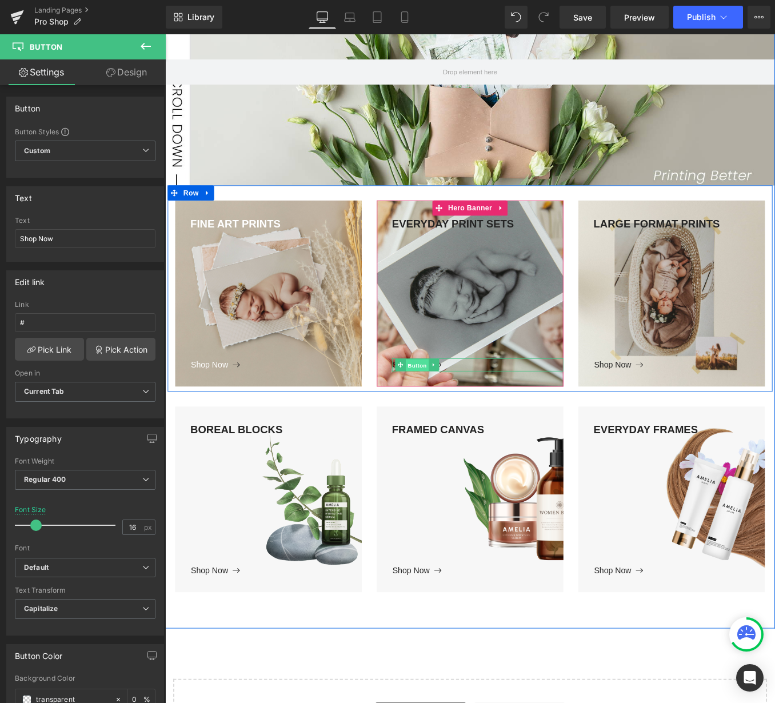
click at [441, 410] on span "Button" at bounding box center [451, 409] width 26 height 14
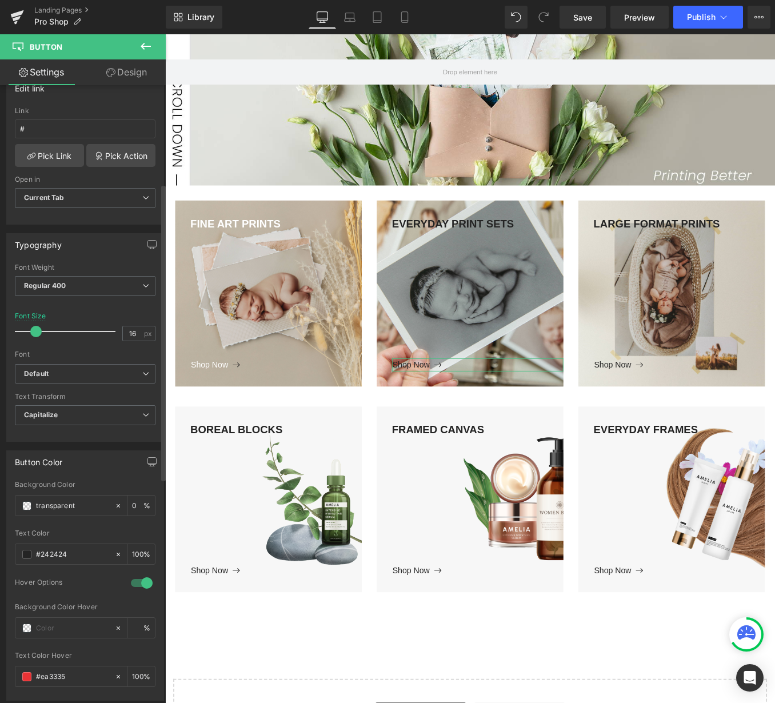
scroll to position [207, 0]
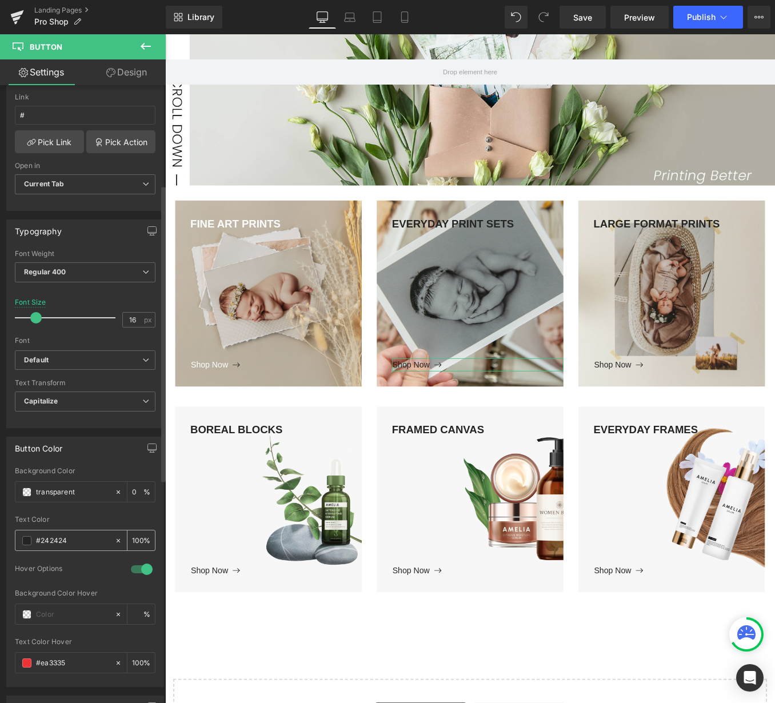
click at [58, 537] on input "#242424" at bounding box center [72, 540] width 73 height 13
click at [27, 540] on span at bounding box center [26, 540] width 9 height 9
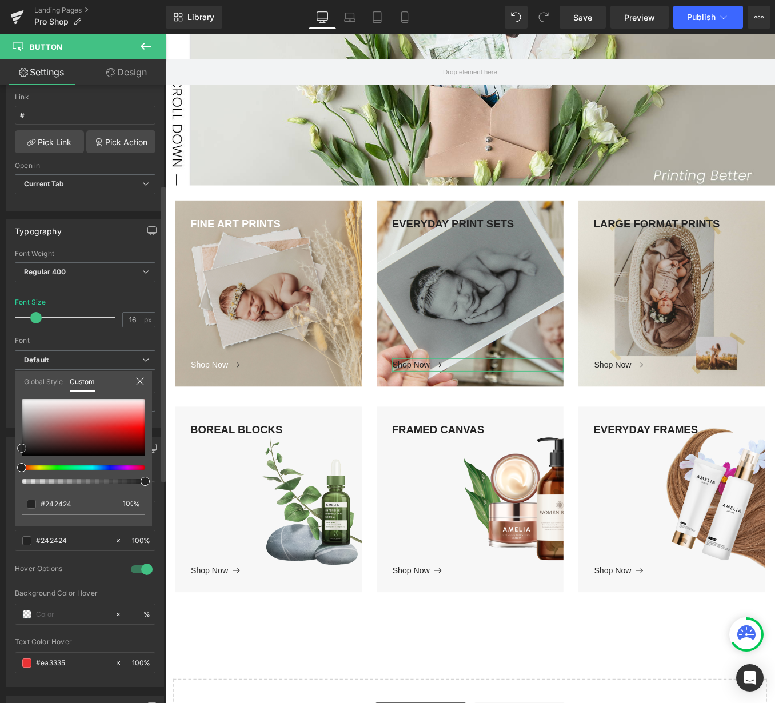
type input "#262626"
type input "#f9f9f9"
type input "#ffffff"
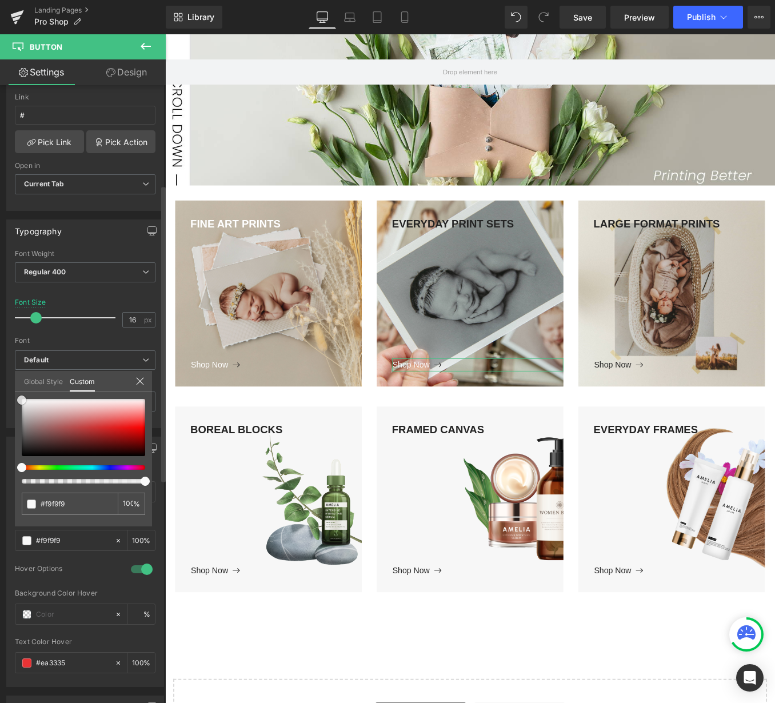
type input "#ffffff"
drag, startPoint x: 23, startPoint y: 452, endPoint x: 18, endPoint y: 361, distance: 91.1
click at [18, 428] on div "Button Color transparent Background Color transparent 0 % rgba(255, 255, 255, 1…" at bounding box center [85, 557] width 171 height 259
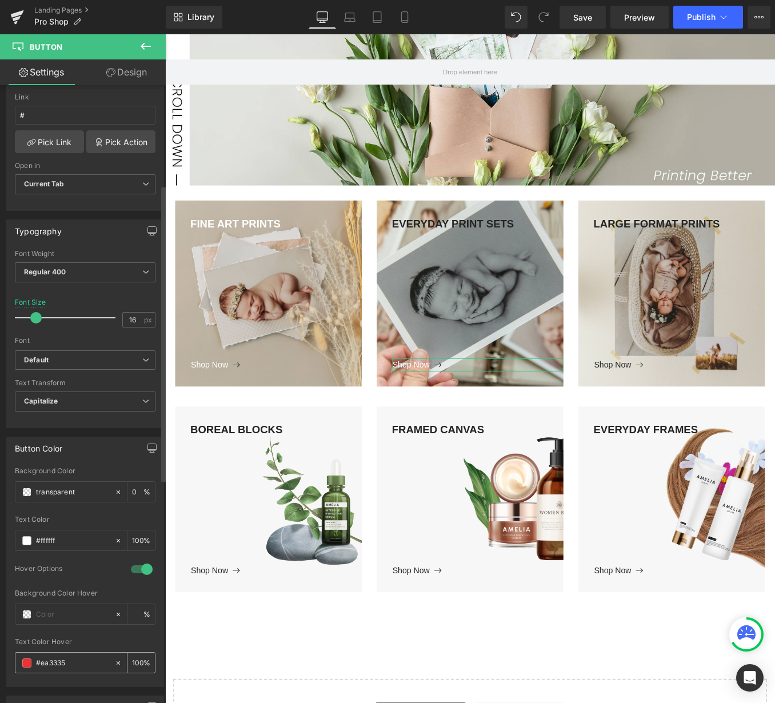
drag, startPoint x: 54, startPoint y: 664, endPoint x: 42, endPoint y: 665, distance: 12.0
click at [42, 665] on input "#ea3335" at bounding box center [72, 663] width 73 height 13
type input "#26262"
type input "40"
type input "#262626"
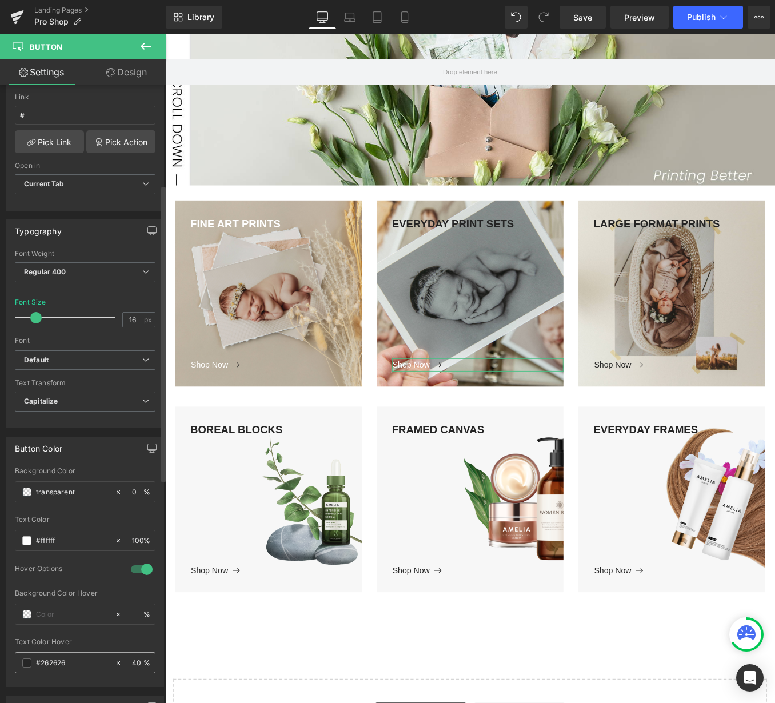
type input "100"
type input "#262626"
click at [88, 575] on div "Hover Options" at bounding box center [67, 570] width 105 height 12
click at [454, 250] on body "Loading... Skip to content Just added to your cart Qty: View cart ( ) Continue …" at bounding box center [511, 481] width 692 height 1331
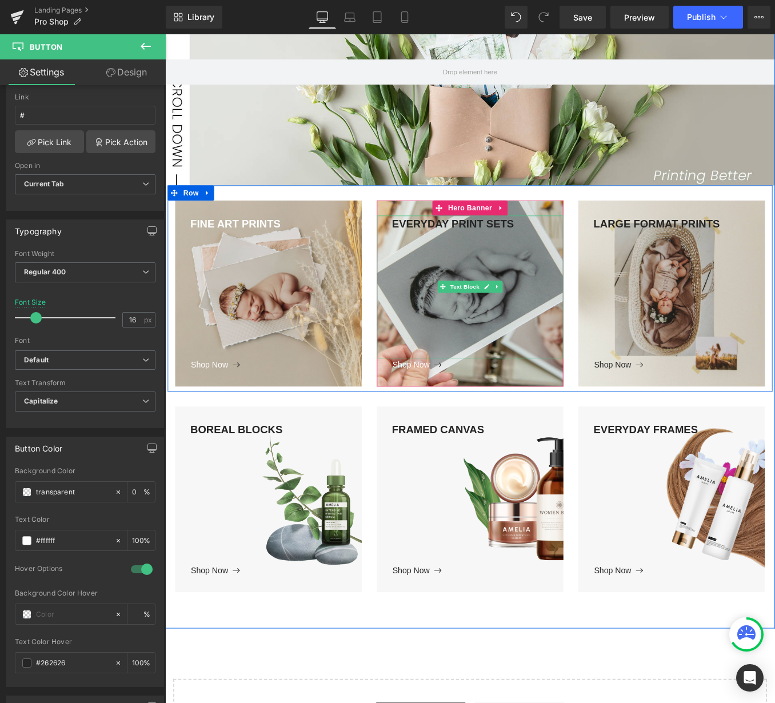
click at [422, 246] on div "EVERYDAY PRINT SETS" at bounding box center [510, 321] width 211 height 162
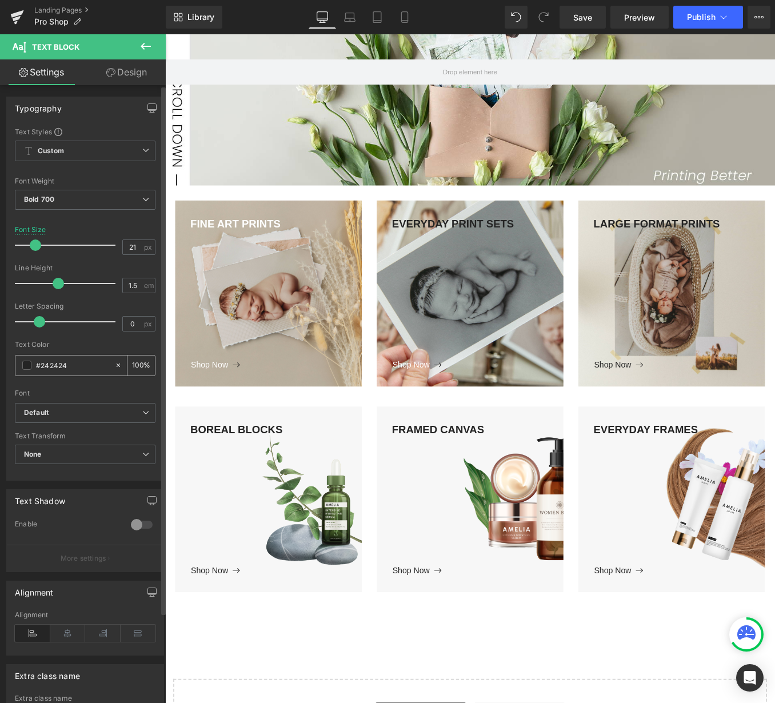
scroll to position [1, 0]
click at [47, 365] on input "#242424" at bounding box center [72, 364] width 73 height 13
click at [27, 367] on span at bounding box center [26, 364] width 9 height 9
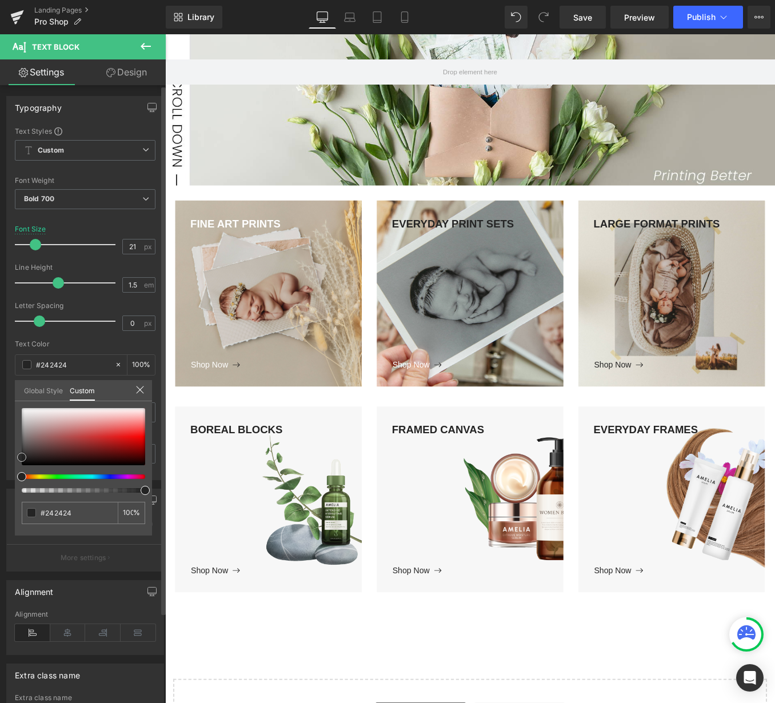
type input "#e0e0e0"
type input "#f9f9f9"
type input "#ffffff"
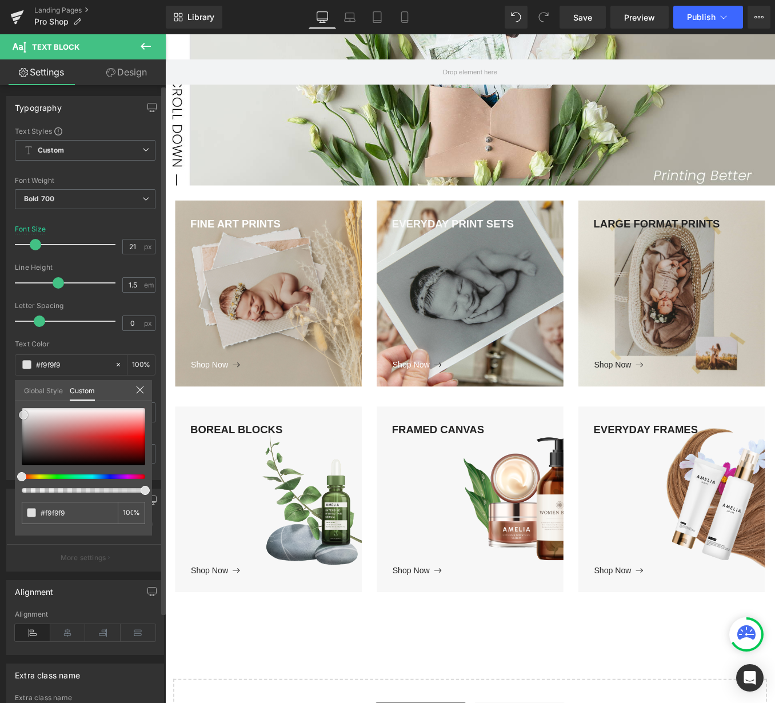
type input "#ffffff"
drag, startPoint x: 23, startPoint y: 415, endPoint x: 12, endPoint y: 391, distance: 26.1
click at [12, 391] on div "Typography Text Styles Custom Custom Setup Global Style Custom Setup Global Sty…" at bounding box center [85, 283] width 171 height 393
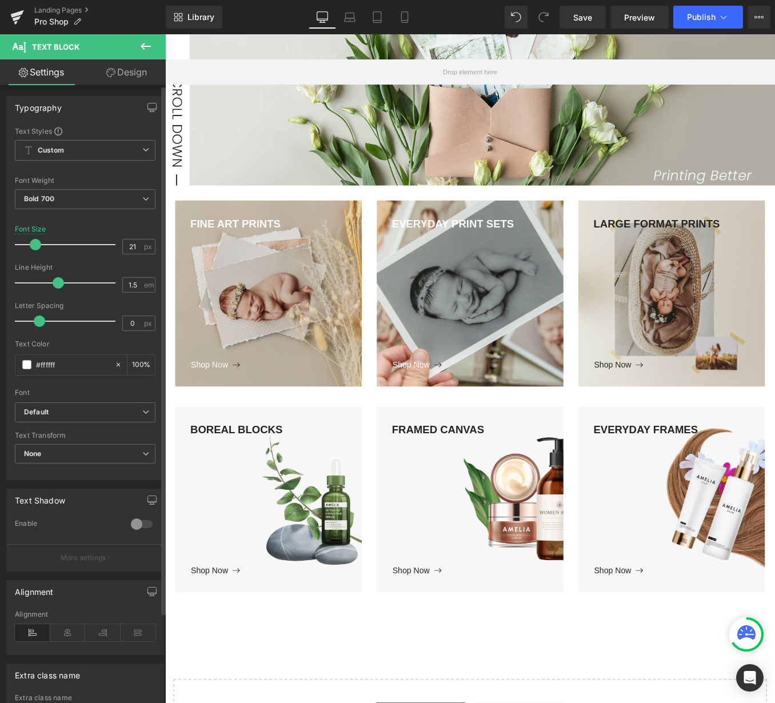
click at [701, 294] on body "Loading... Skip to content Just added to your cart Qty: View cart ( ) Continue …" at bounding box center [511, 481] width 692 height 1331
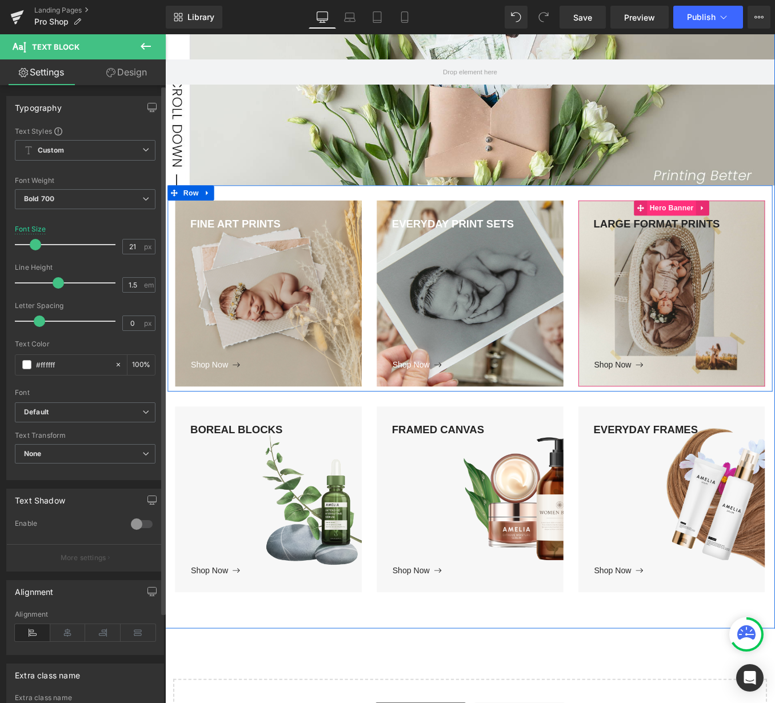
click at [730, 230] on span "Hero Banner" at bounding box center [739, 231] width 55 height 17
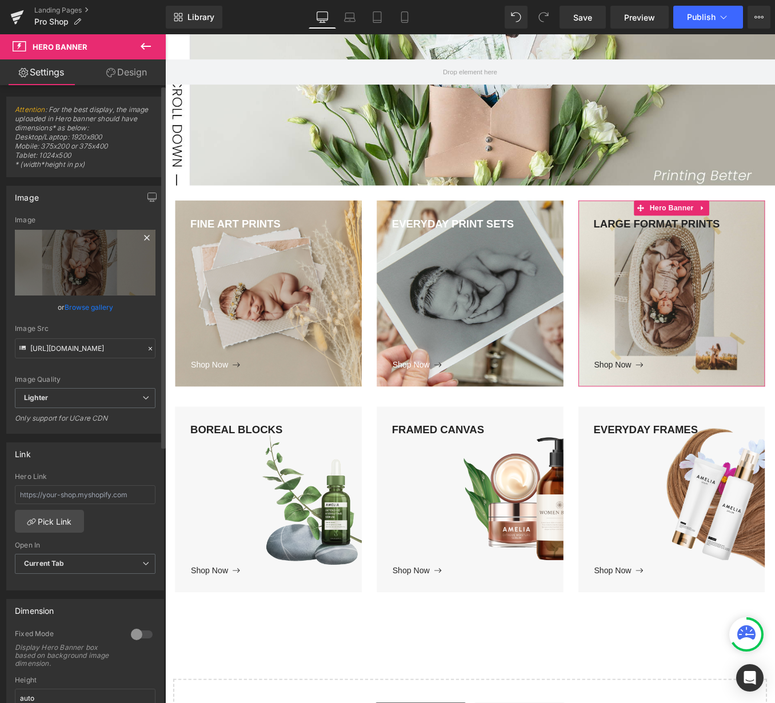
click at [145, 237] on icon at bounding box center [147, 238] width 14 height 14
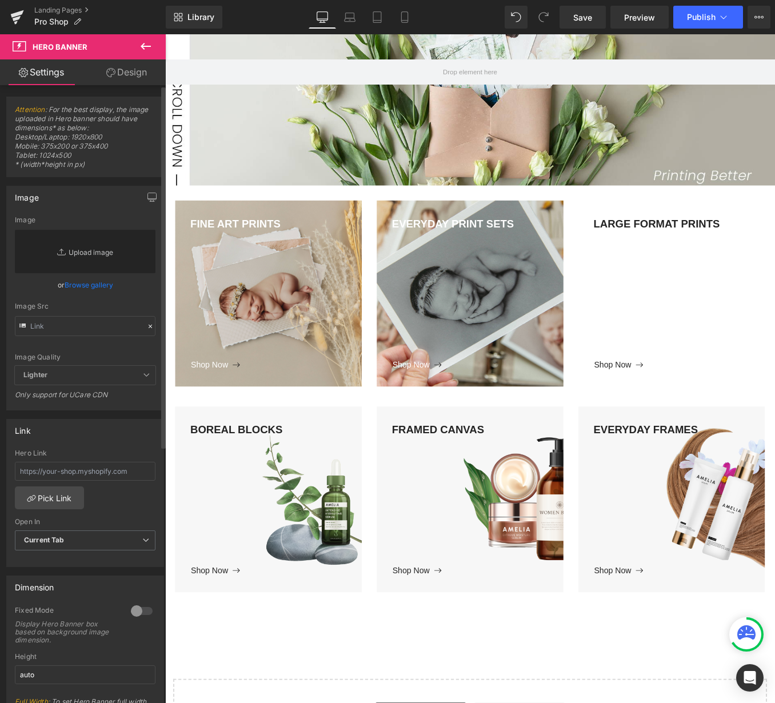
click at [143, 237] on link "Replace Image" at bounding box center [85, 251] width 141 height 43
type input "C:\fakepath\LargeFormat-1(small).jpg"
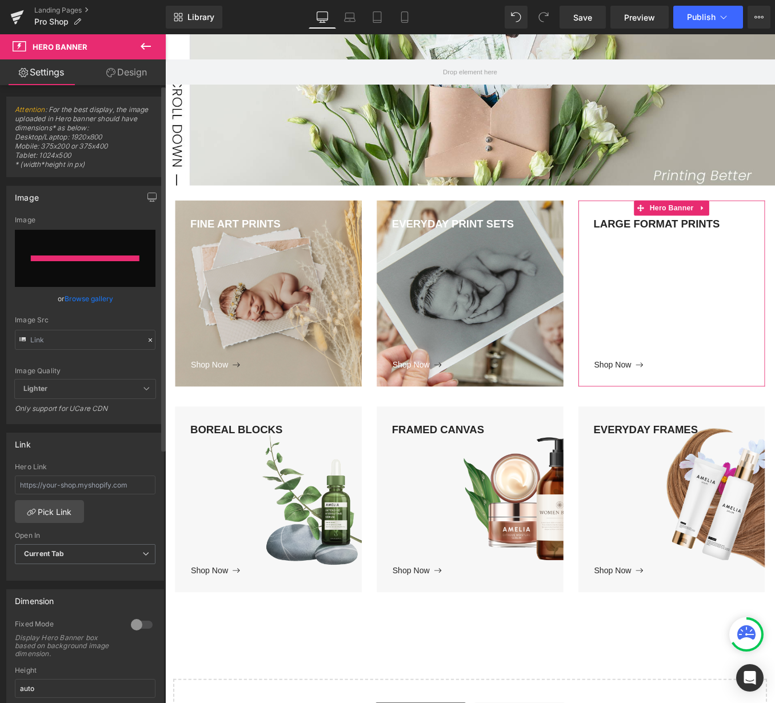
type input "[URL][DOMAIN_NAME]"
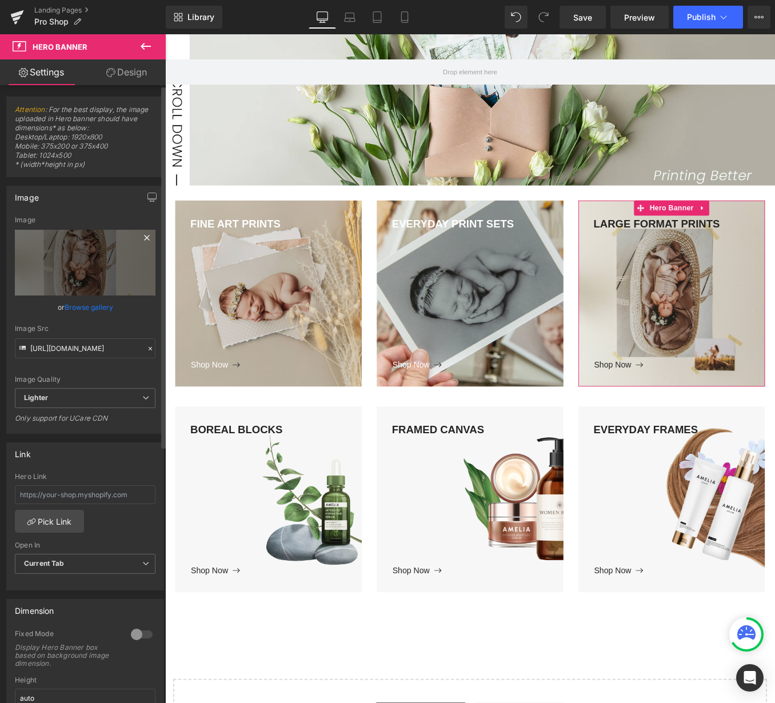
click at [144, 238] on icon at bounding box center [146, 237] width 5 height 5
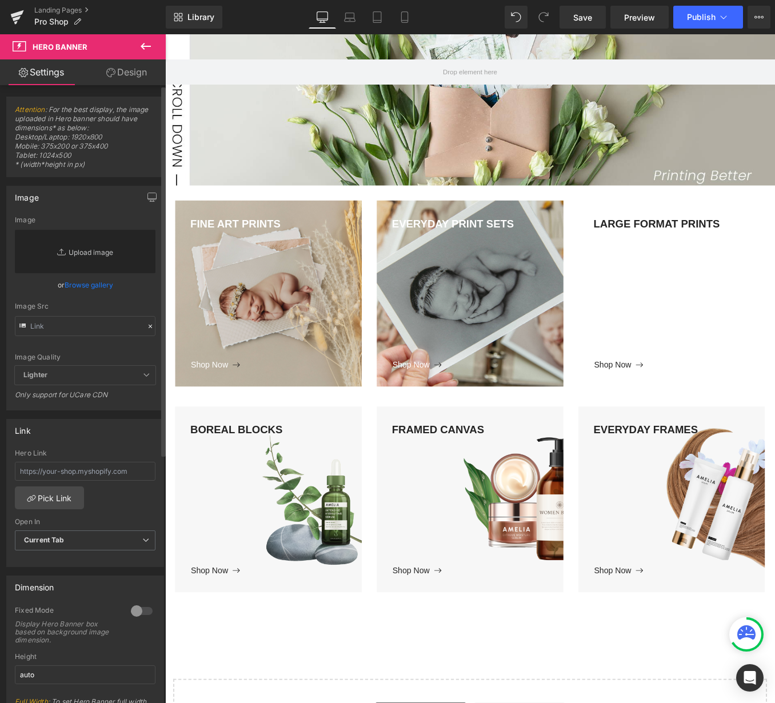
click at [88, 252] on link "Replace Image" at bounding box center [85, 251] width 141 height 43
type input "C:\fakepath\LargeFormat-1(small).jpg"
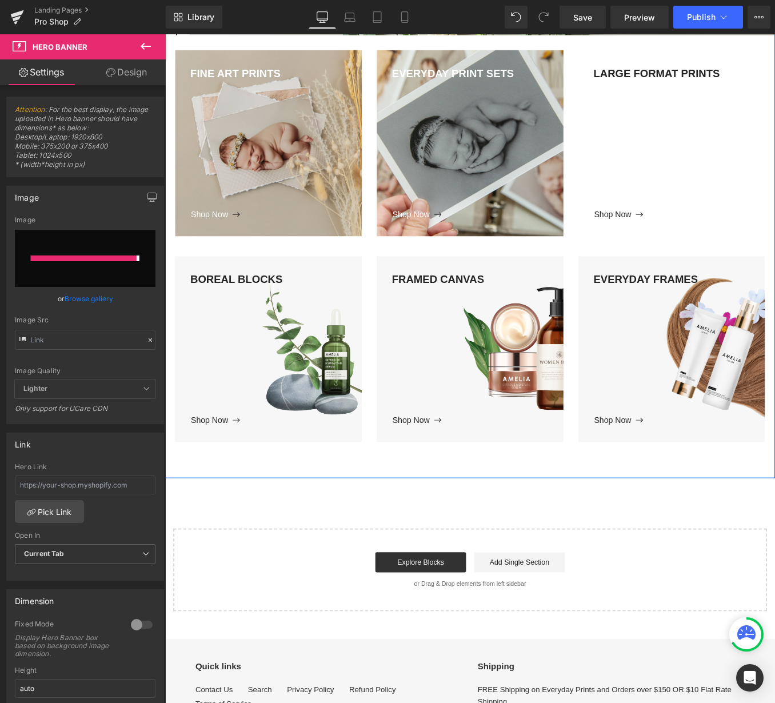
type input "[URL][DOMAIN_NAME]"
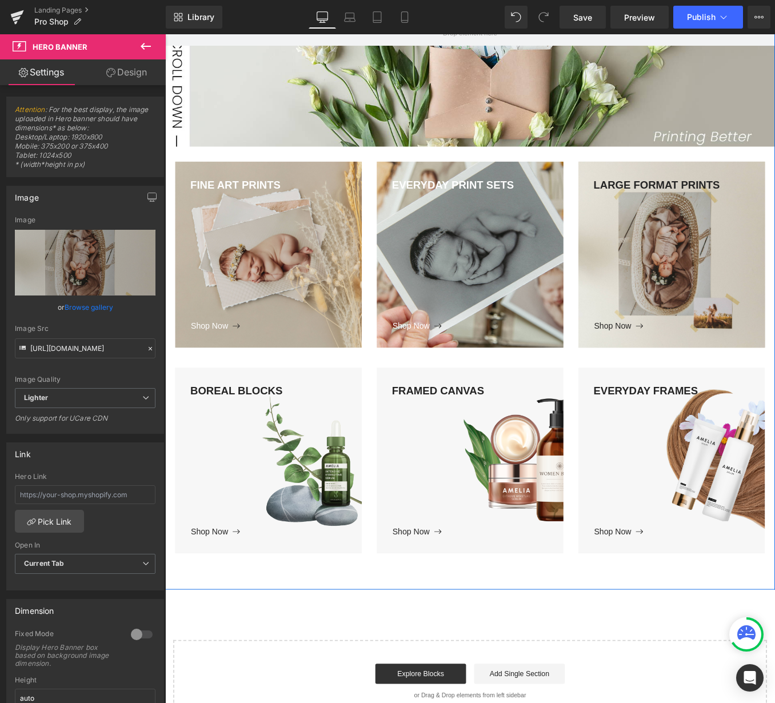
scroll to position [255, 0]
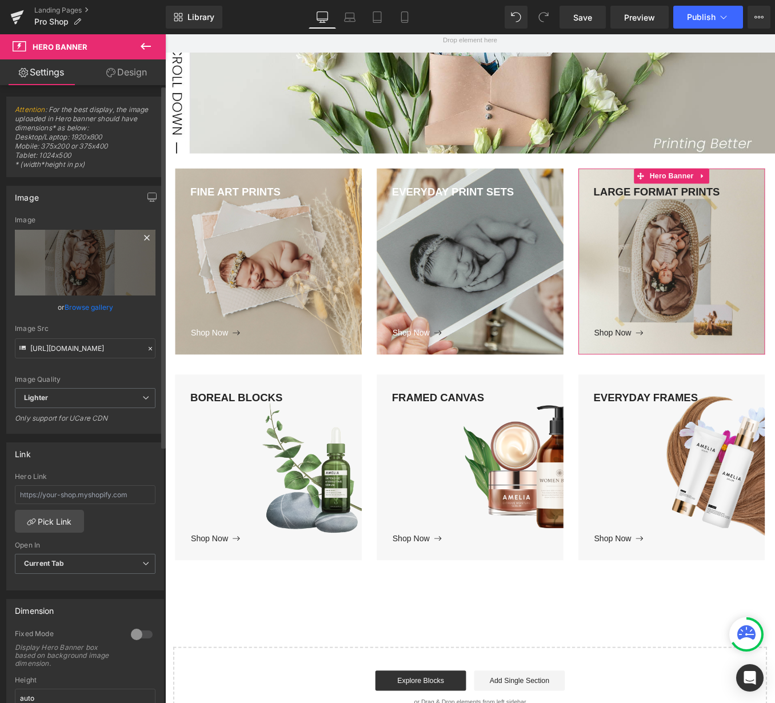
click at [144, 238] on icon at bounding box center [146, 237] width 5 height 5
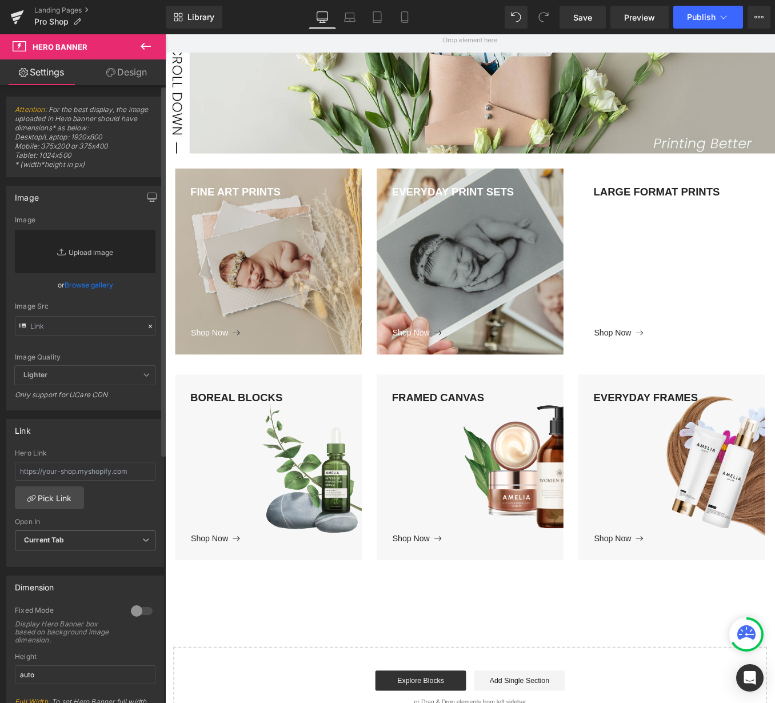
click at [91, 250] on link "Replace Image" at bounding box center [85, 251] width 141 height 43
type input "C:\fakepath\LargeFormat-1(small).jpg"
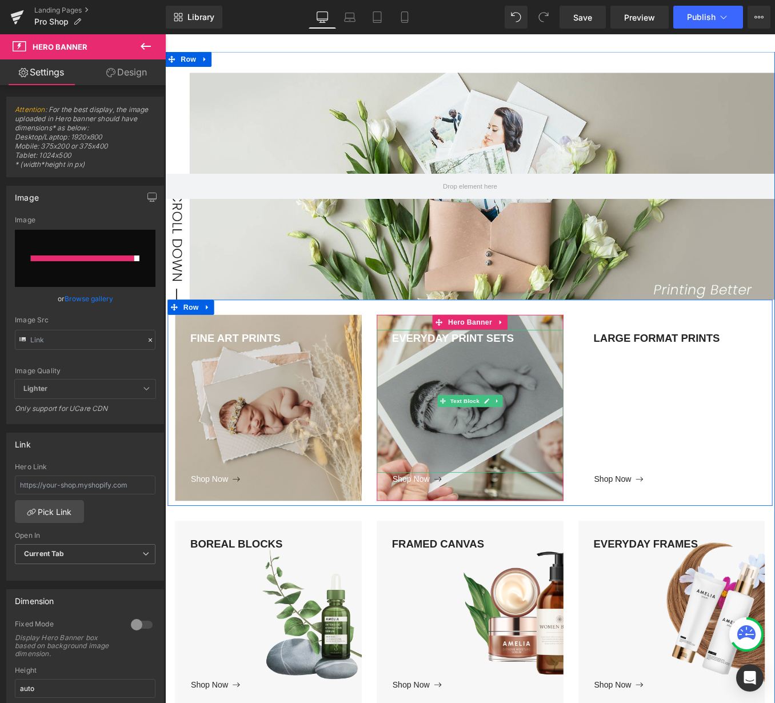
scroll to position [92, 0]
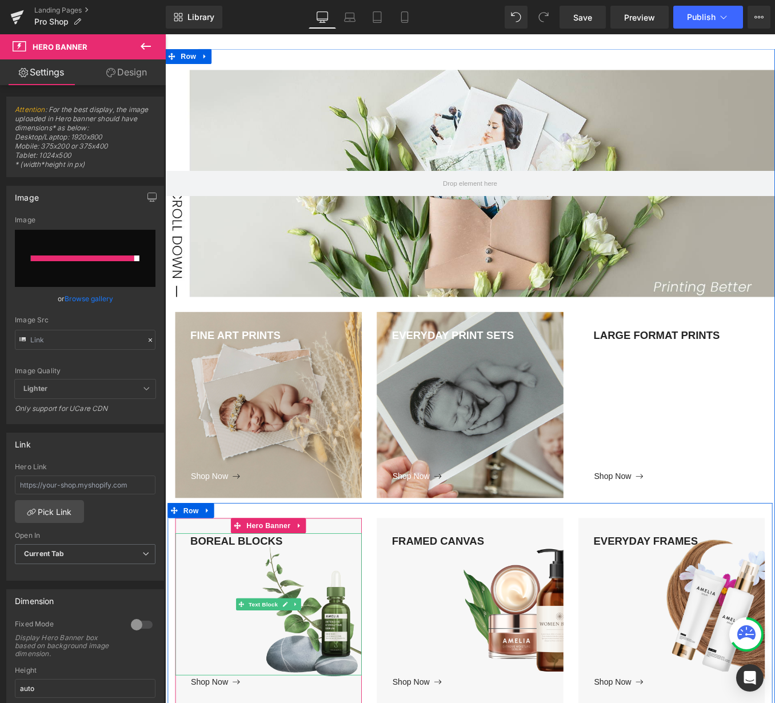
click at [239, 609] on div "BOREAL BLOCKS" at bounding box center [282, 681] width 211 height 162
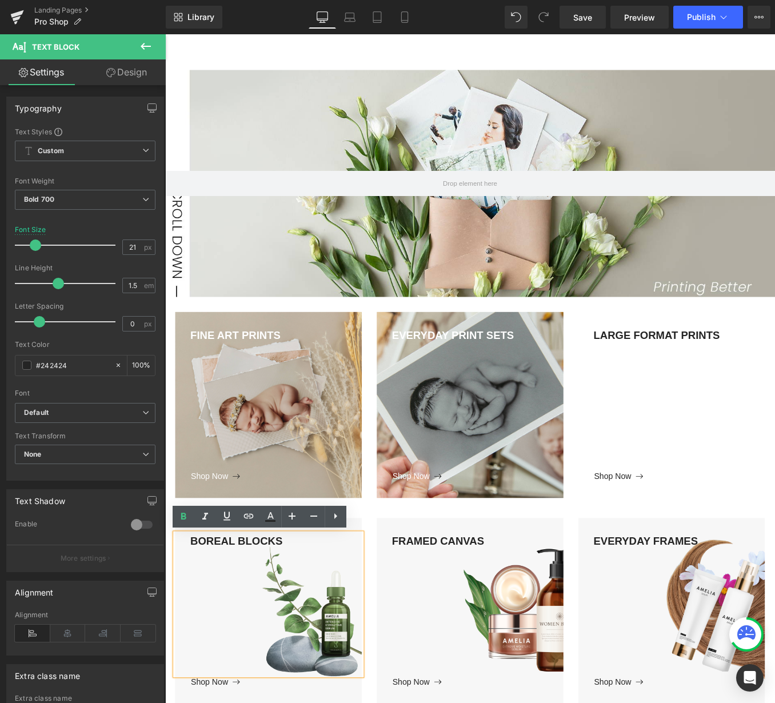
click at [716, 455] on div "LARGE FORMAT PRINTS" at bounding box center [739, 447] width 211 height 162
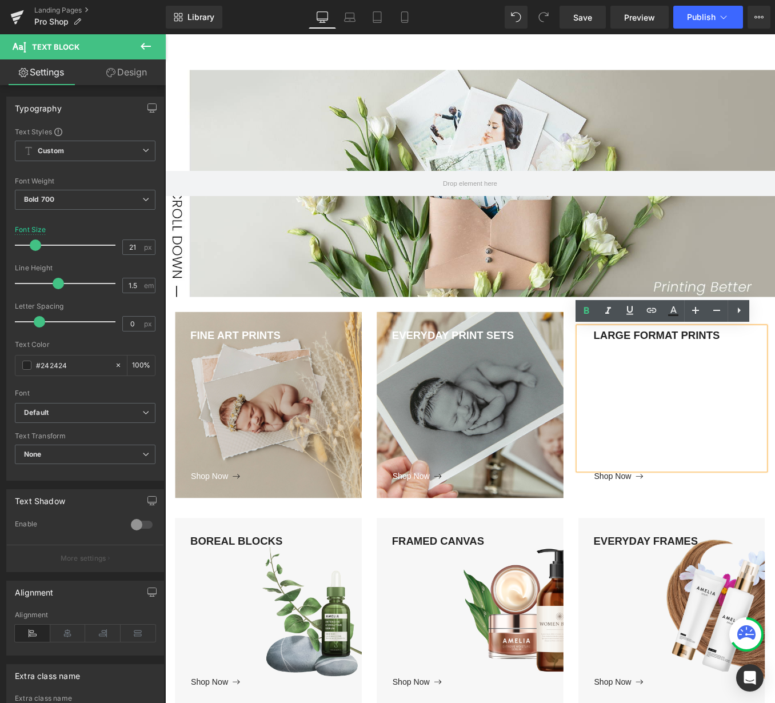
click at [774, 360] on div at bounding box center [739, 454] width 211 height 211
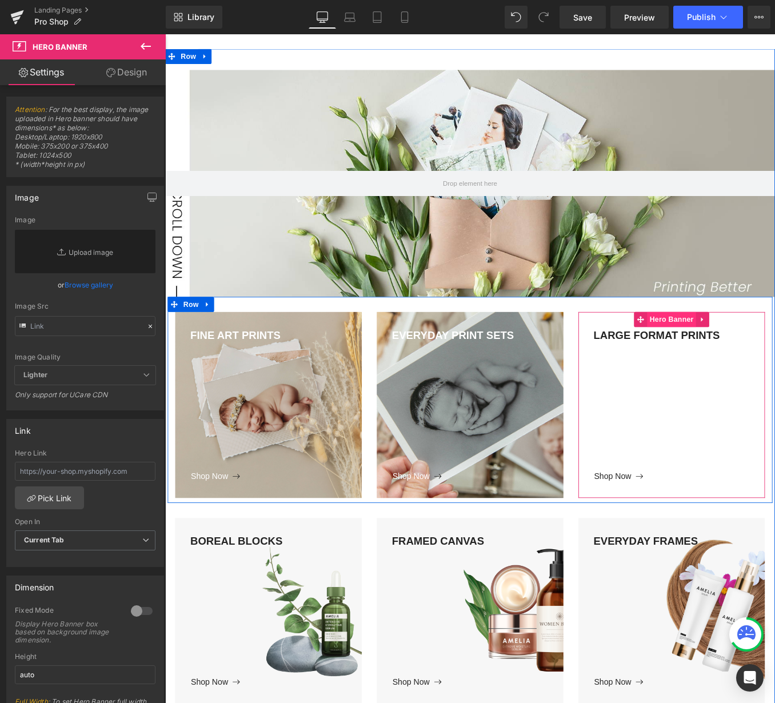
click at [739, 358] on span "Hero Banner" at bounding box center [739, 357] width 55 height 17
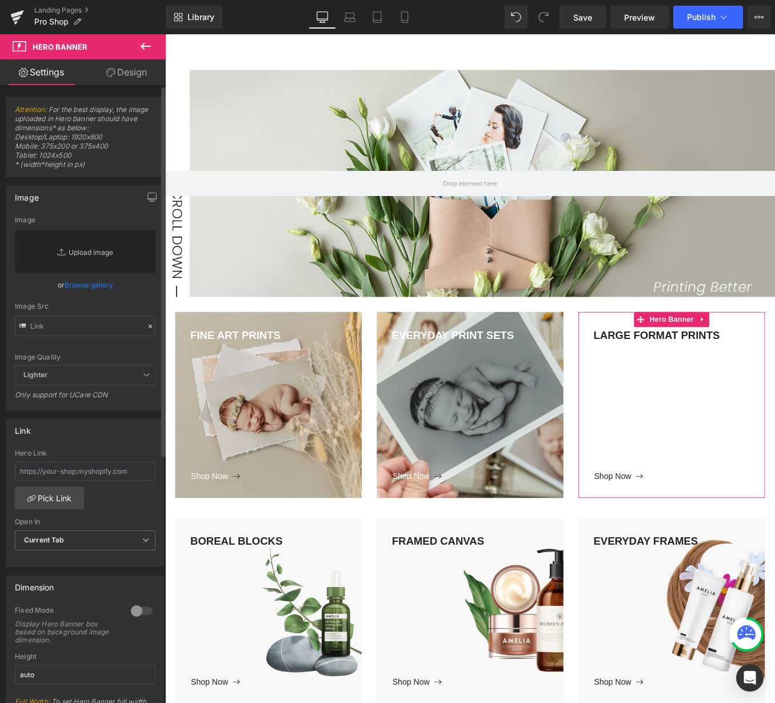
click at [129, 245] on link "Replace Image" at bounding box center [85, 251] width 141 height 43
type input "C:\fakepath\LargeFormat-1(small).jpg"
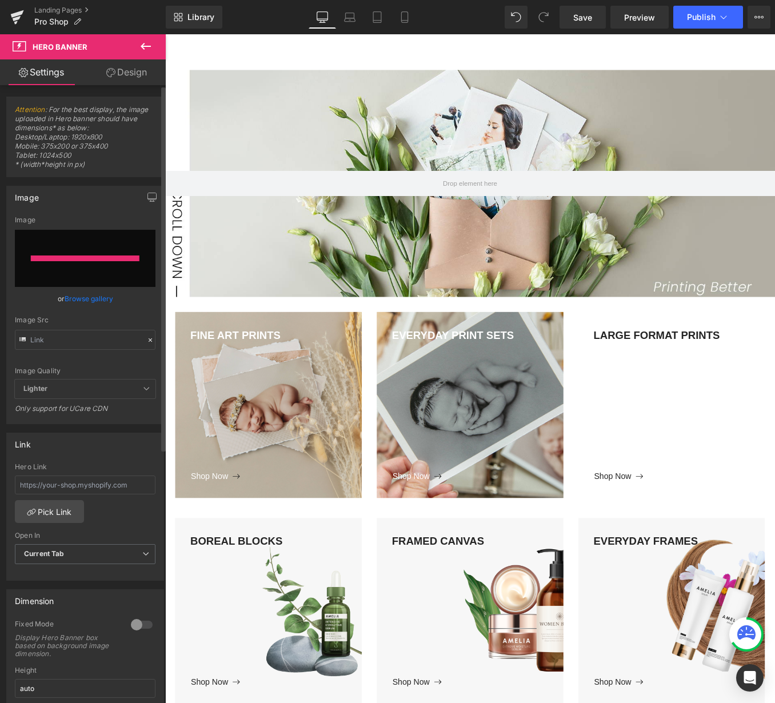
type input "[URL][DOMAIN_NAME]"
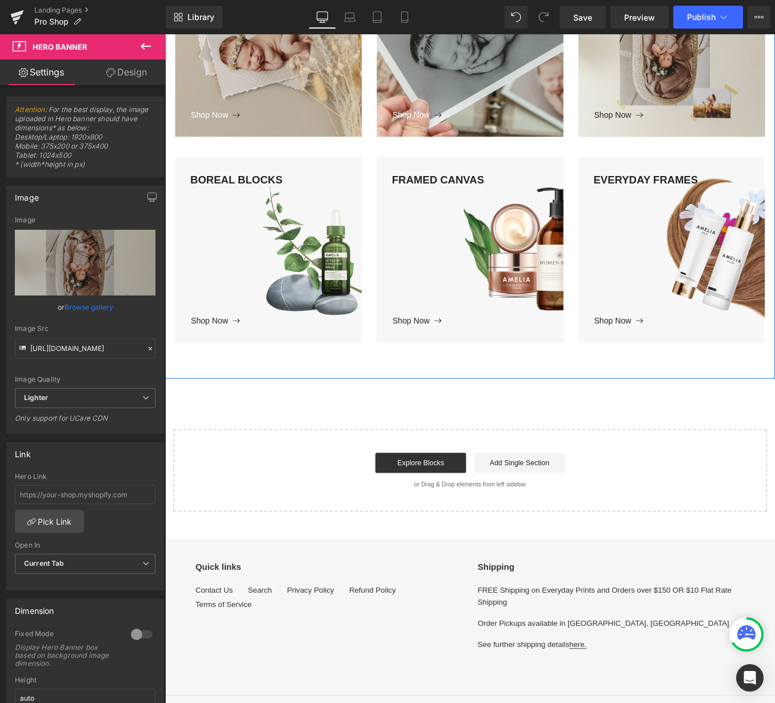
scroll to position [0, 0]
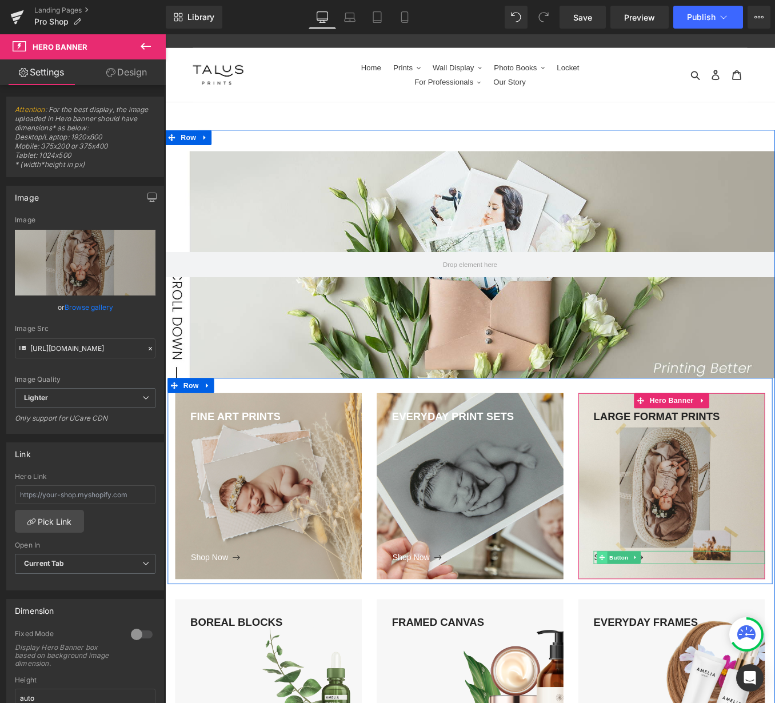
click at [664, 628] on icon at bounding box center [660, 627] width 6 height 7
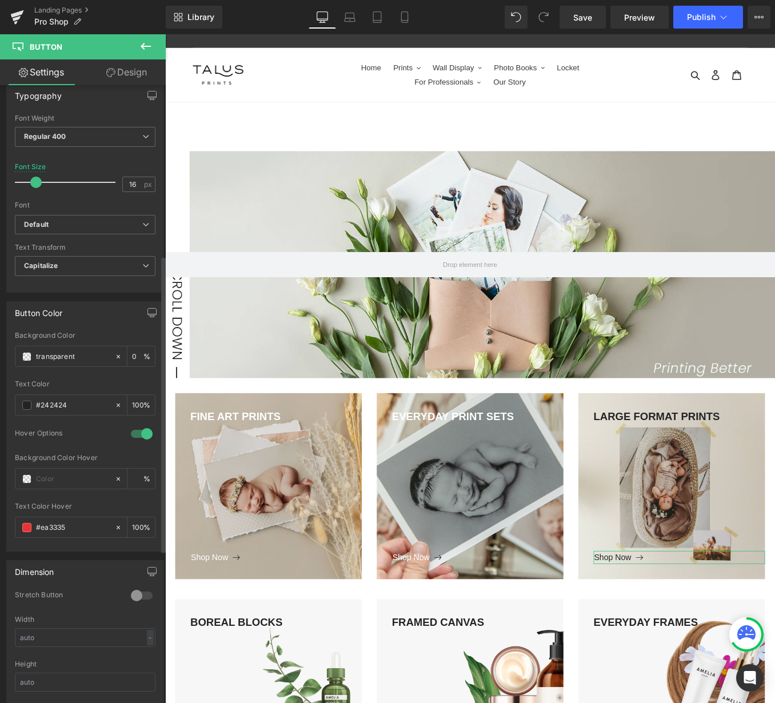
scroll to position [355, 0]
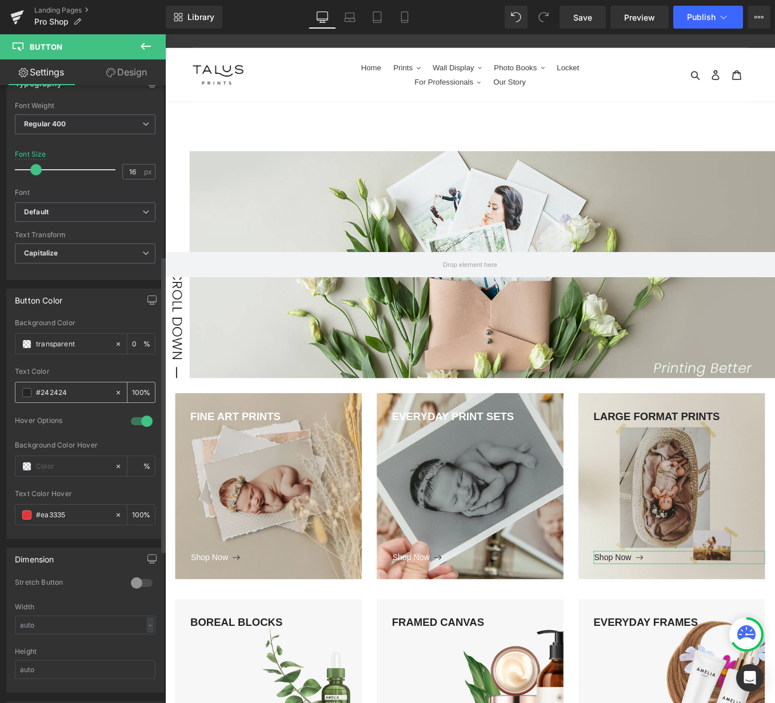
click at [54, 394] on input "#242424" at bounding box center [72, 392] width 73 height 13
drag, startPoint x: 19, startPoint y: 392, endPoint x: 34, endPoint y: 394, distance: 15.0
click at [23, 393] on div "#242424" at bounding box center [64, 392] width 99 height 20
click at [30, 394] on span at bounding box center [26, 392] width 9 height 9
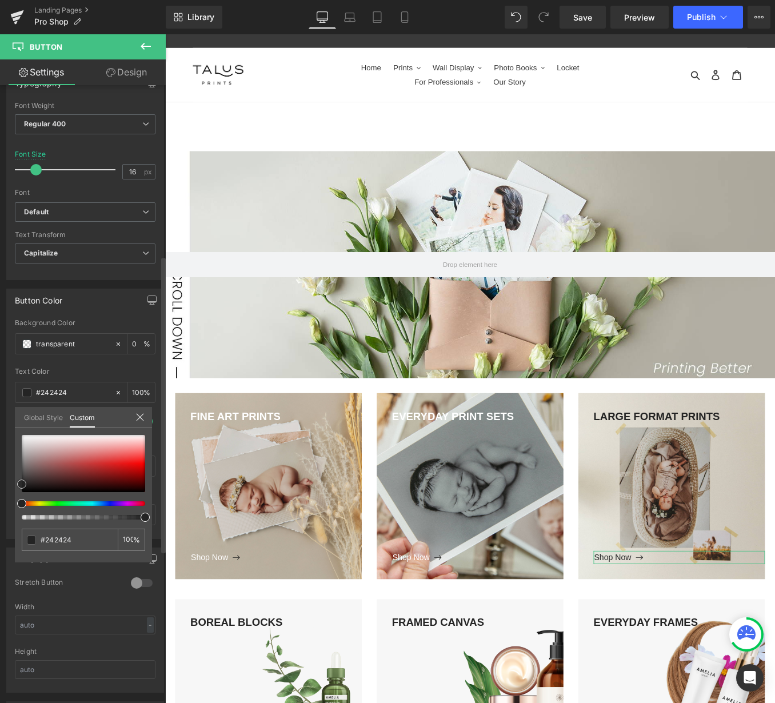
type input "#262626"
type input "#666666"
type input "#c9c9c9"
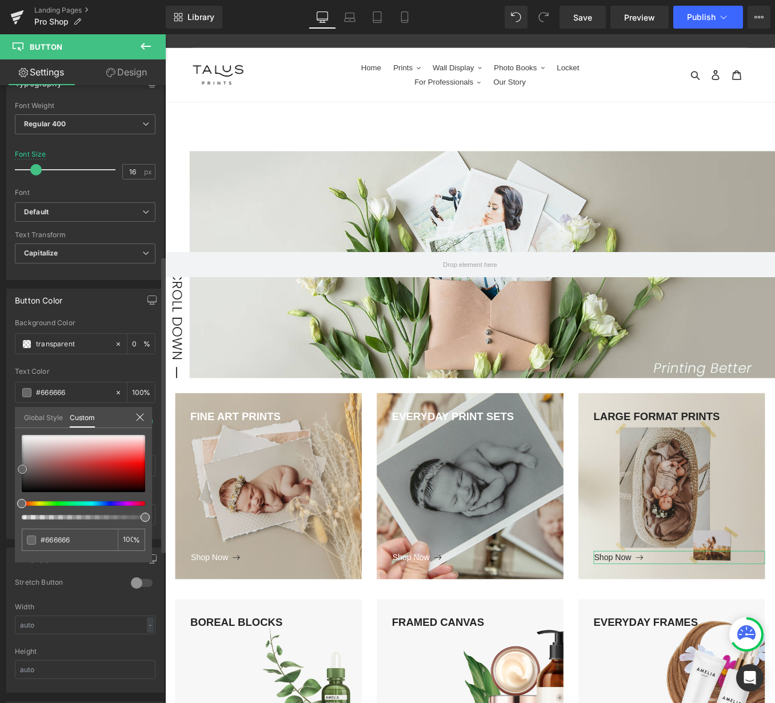
type input "#c9c9c9"
type input "#eaeaea"
drag, startPoint x: 20, startPoint y: 487, endPoint x: 14, endPoint y: 431, distance: 56.4
click at [14, 431] on div "Button Color transparent Background Color transparent 0 % rgba(234, 234, 234, 1…" at bounding box center [85, 409] width 171 height 259
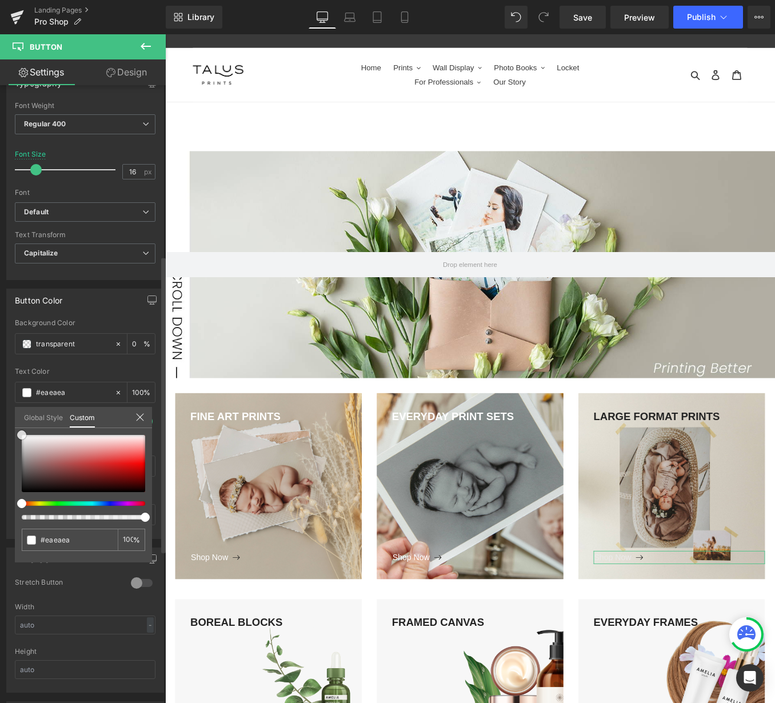
type input "#ffffff"
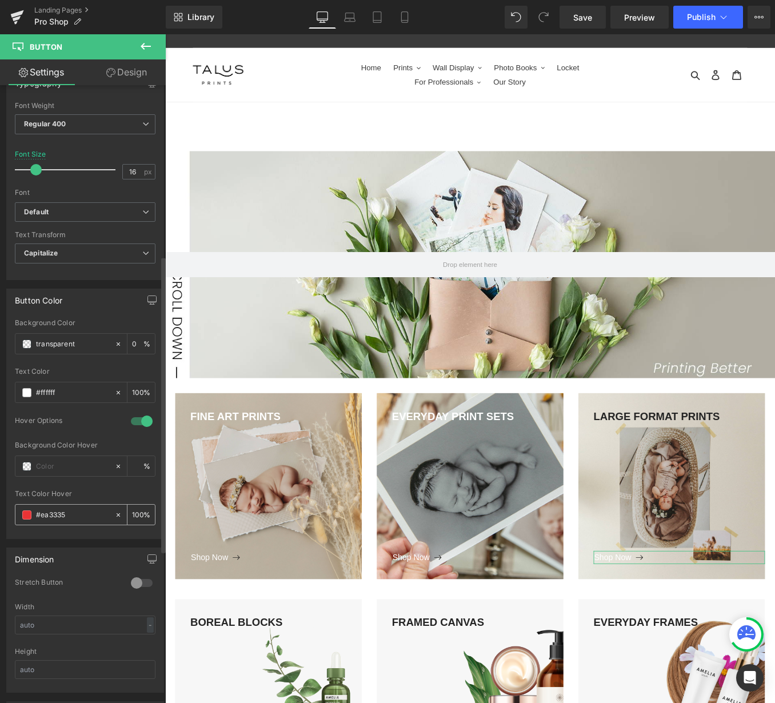
click at [49, 514] on input "#ea3335" at bounding box center [72, 515] width 73 height 13
drag, startPoint x: 77, startPoint y: 517, endPoint x: 41, endPoint y: 515, distance: 35.5
click at [41, 515] on input "#ea3335" at bounding box center [72, 515] width 73 height 13
type input "#262626"
type input "100"
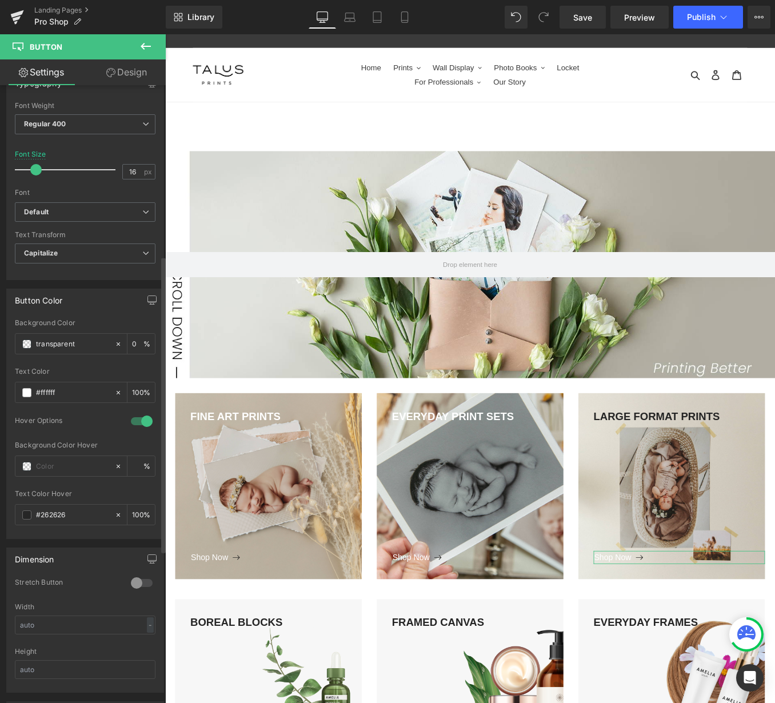
type input "#262626"
click at [82, 490] on div "Text Color Hover" at bounding box center [85, 494] width 141 height 8
click at [592, 17] on span "Save" at bounding box center [582, 17] width 19 height 12
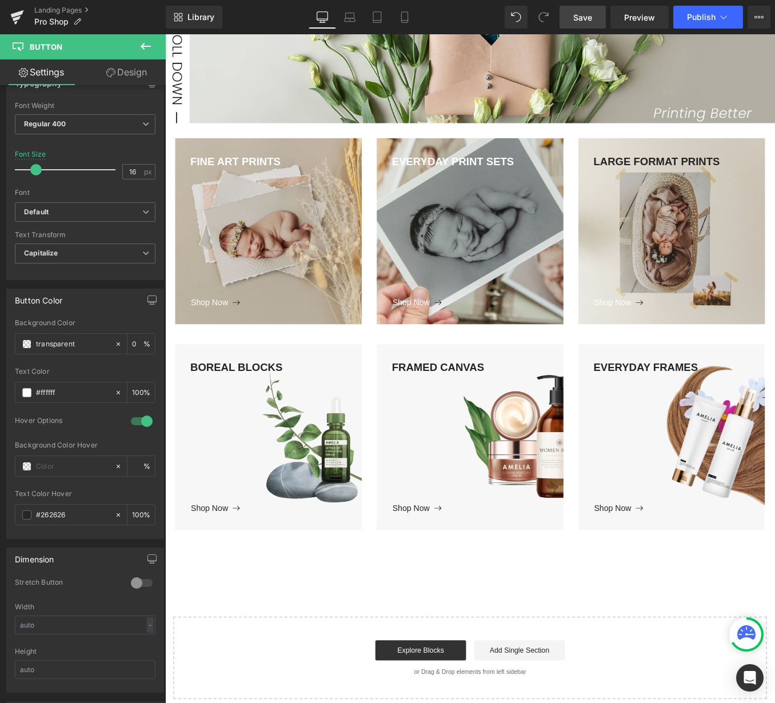
scroll to position [147, 0]
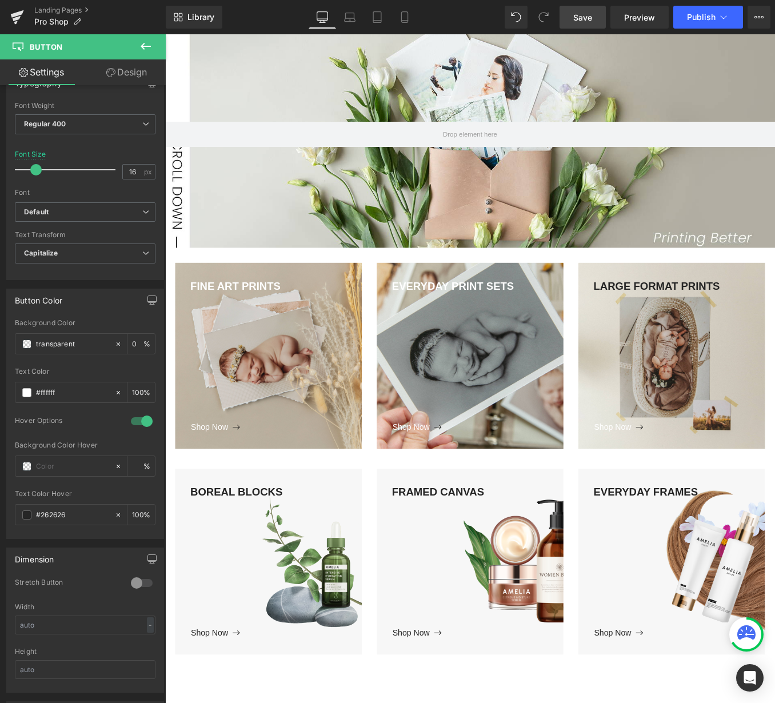
click at [677, 317] on body "Loading... Skip to content Just added to your cart Qty: View cart ( ) Continue …" at bounding box center [511, 552] width 692 height 1331
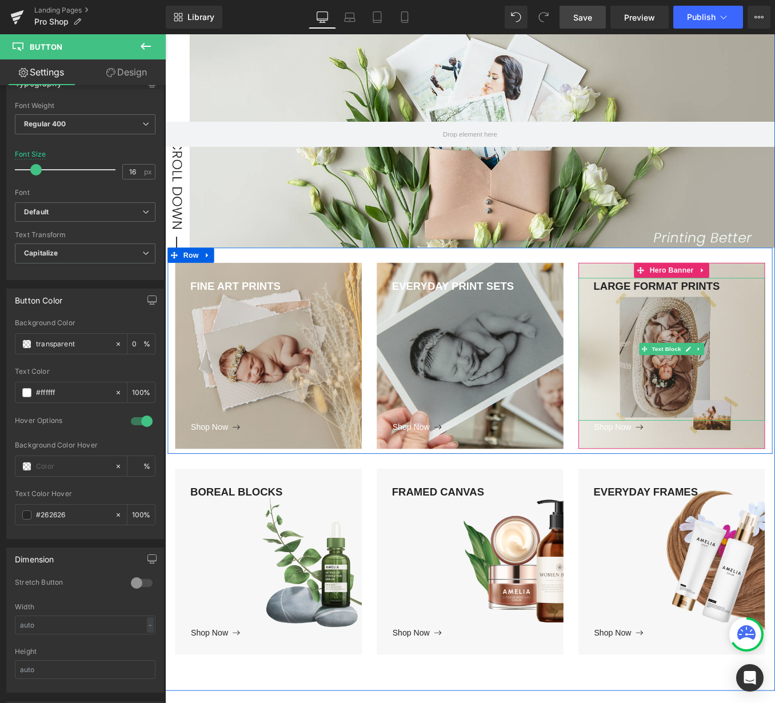
click at [692, 318] on div "LARGE FORMAT PRINTS" at bounding box center [739, 392] width 211 height 162
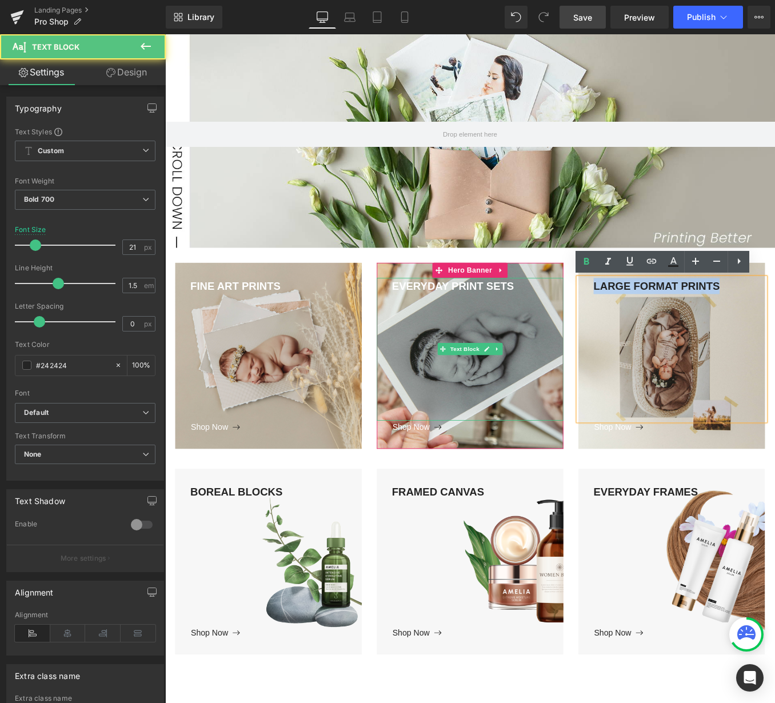
drag, startPoint x: 796, startPoint y: 323, endPoint x: 574, endPoint y: 311, distance: 222.1
click at [580, 314] on div "FINE ART PRINTS Text Block Shop Now Button Hero Banner EVERYDAY PRINT SETS Text…" at bounding box center [511, 394] width 686 height 234
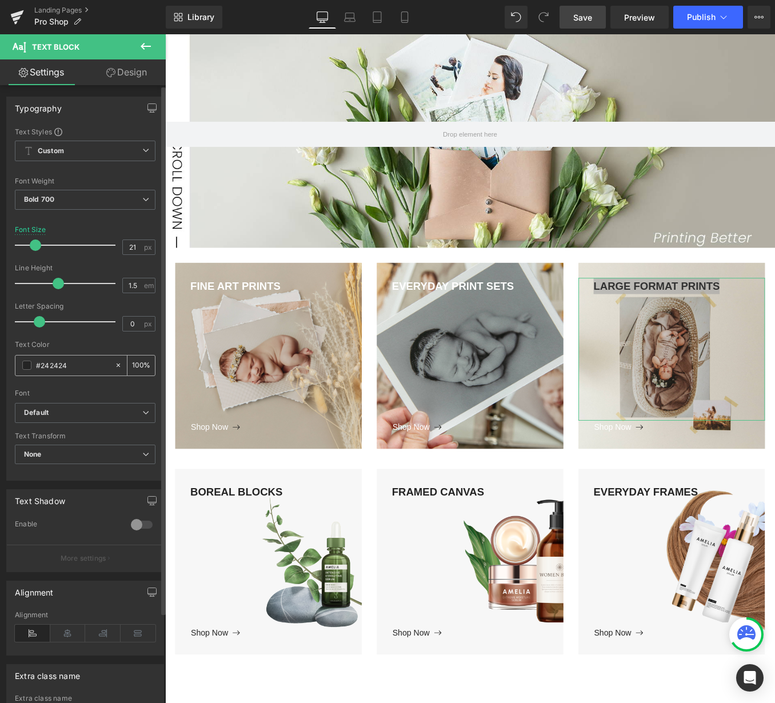
click at [22, 366] on span at bounding box center [26, 365] width 9 height 9
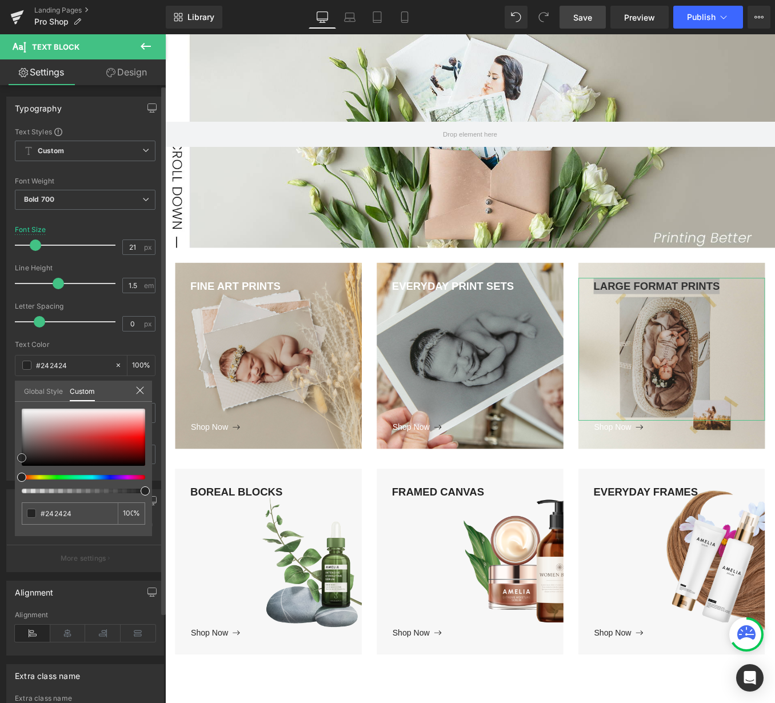
type input "#262626"
type input "#bababa"
type input "#ffffff"
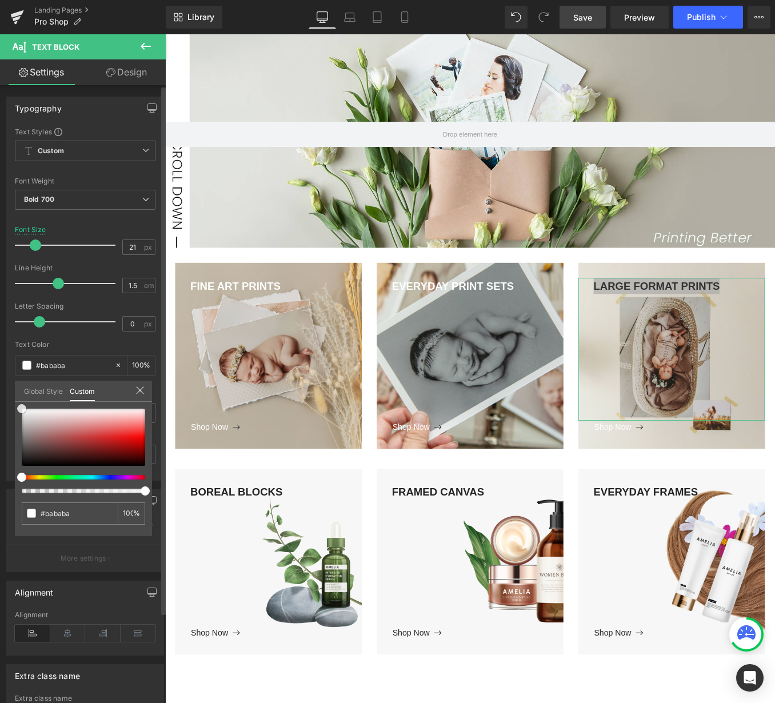
type input "#ffffff"
drag, startPoint x: 22, startPoint y: 457, endPoint x: 17, endPoint y: 383, distance: 74.5
click at [17, 385] on div "Global Style Custom Setup Global Style #ffffff 100 %" at bounding box center [83, 398] width 137 height 35
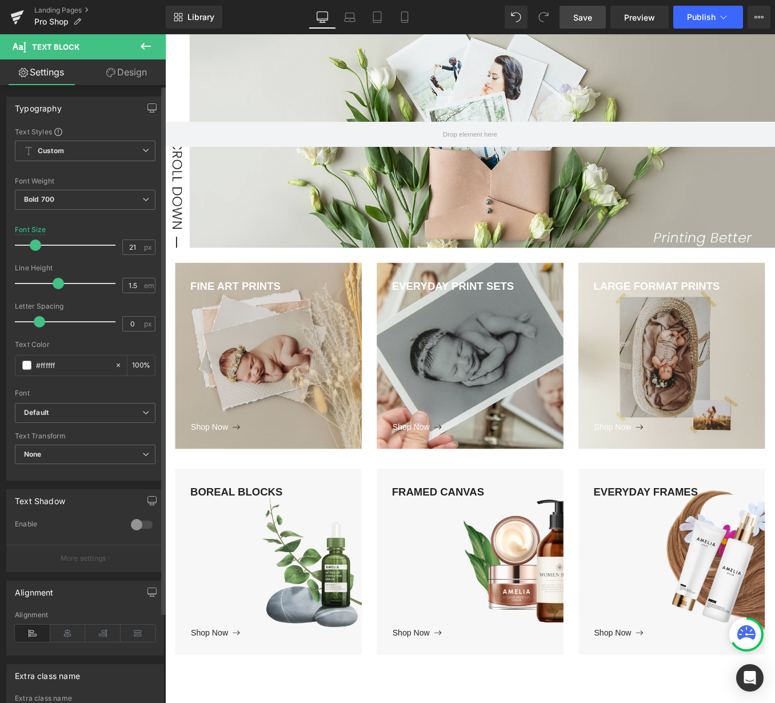
click at [668, 512] on body "Loading... Skip to content Just added to your cart Qty: View cart ( ) Continue …" at bounding box center [511, 552] width 692 height 1331
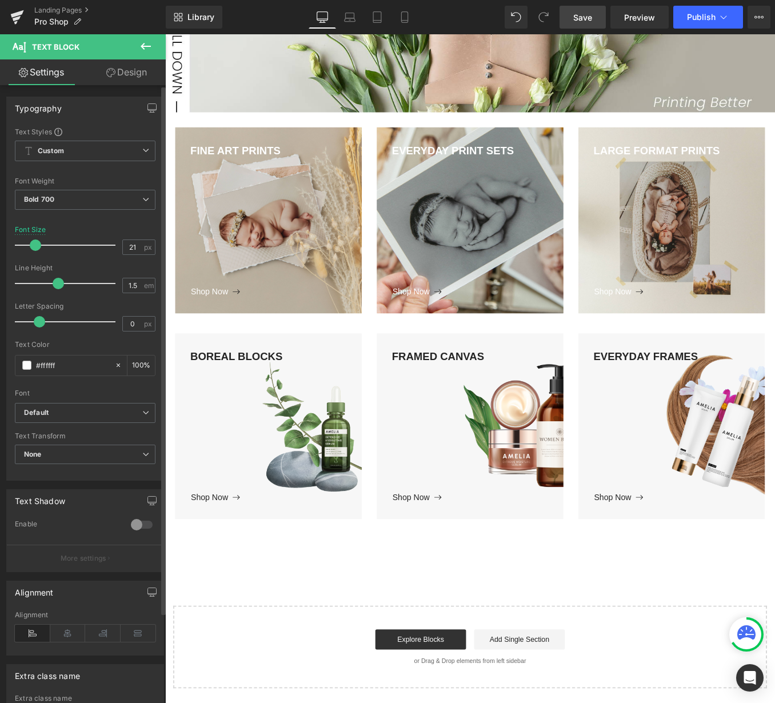
scroll to position [302, 0]
